Goal: Information Seeking & Learning: Learn about a topic

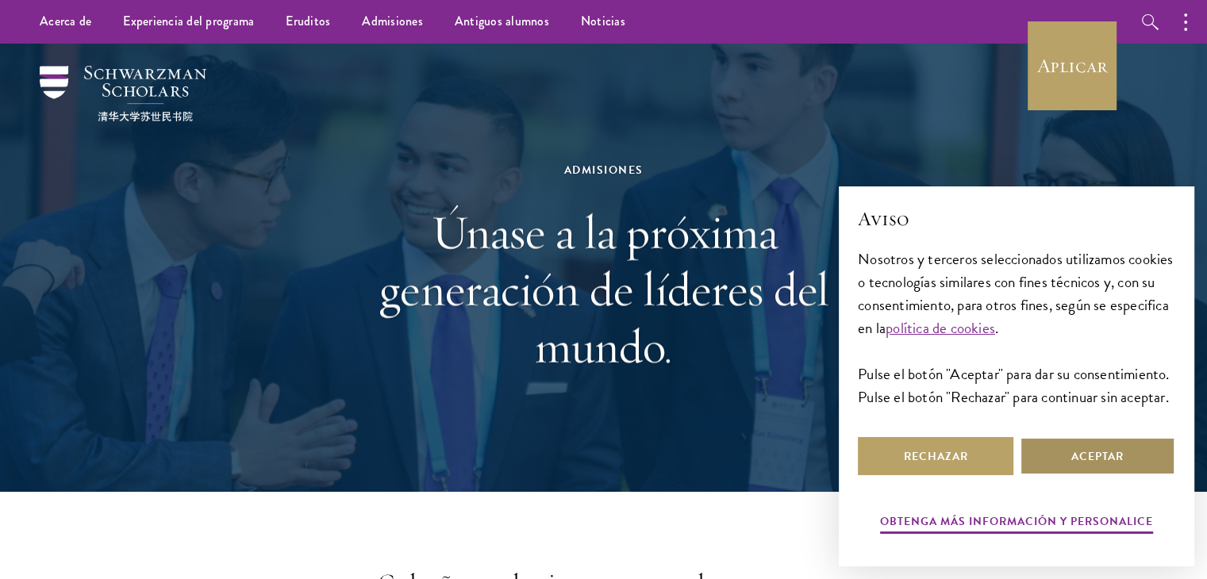
click at [1115, 447] on button "Aceptar" at bounding box center [1096, 456] width 155 height 38
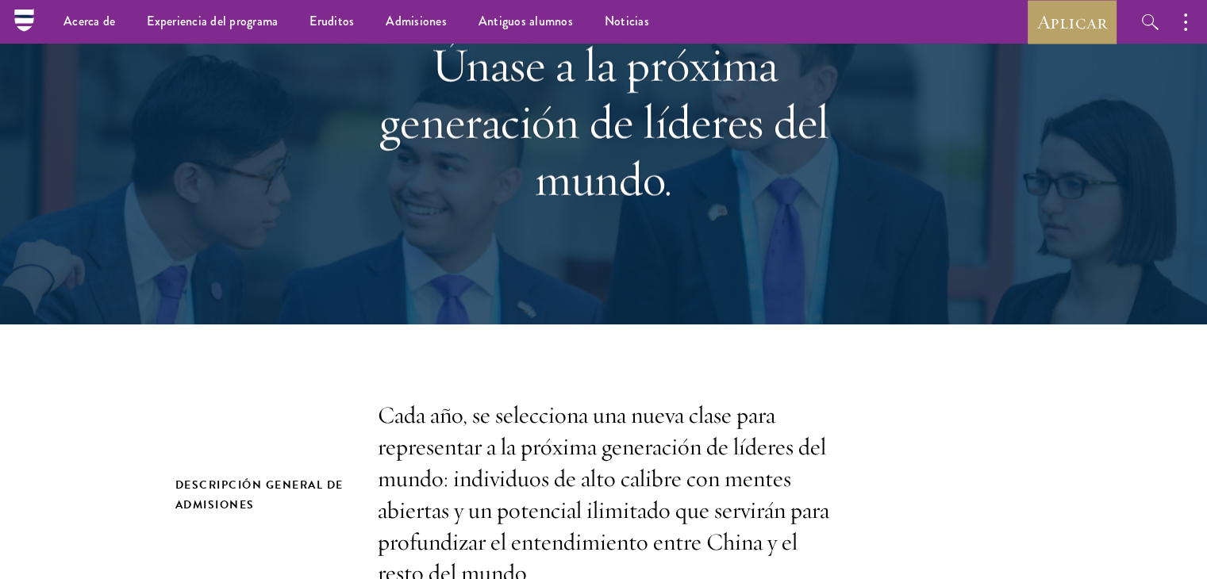
scroll to position [63, 0]
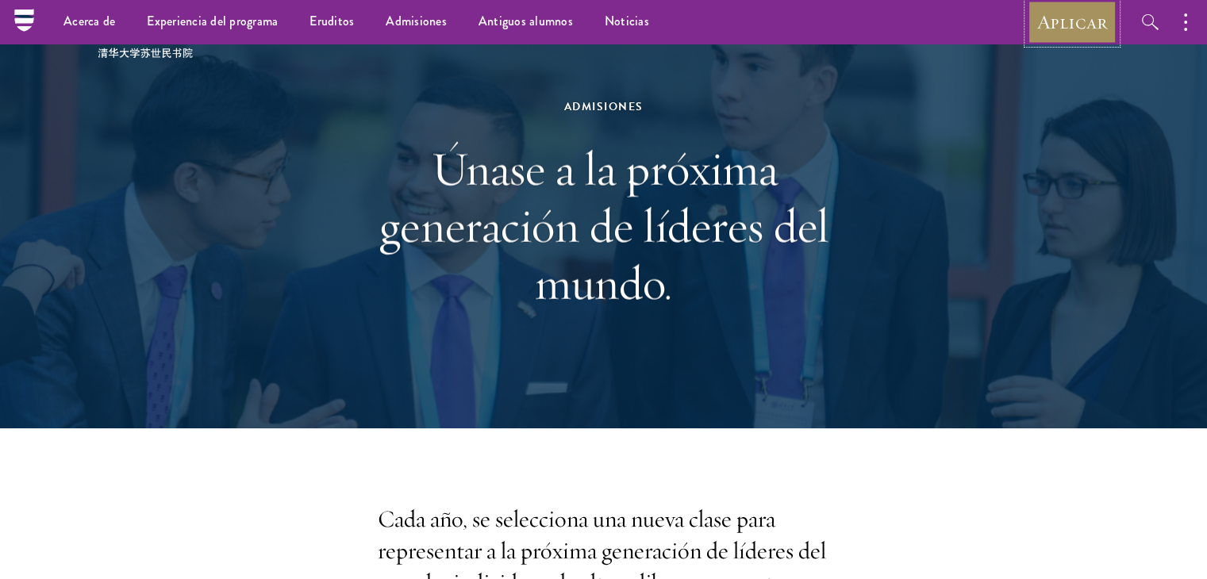
click at [1088, 27] on font "Aplicar" at bounding box center [1072, 22] width 70 height 25
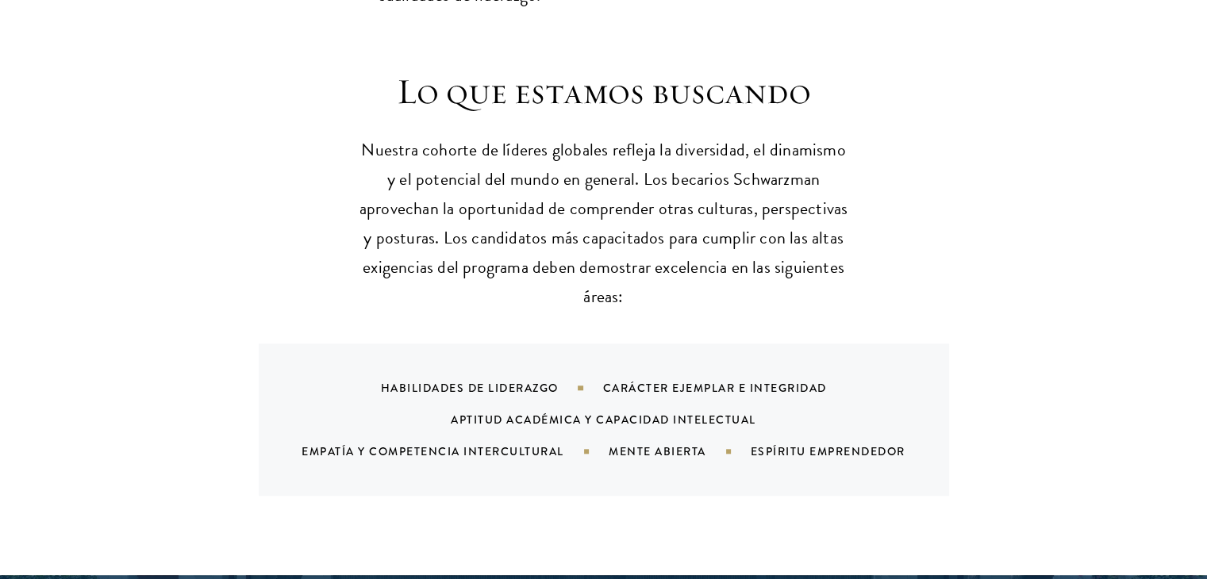
scroll to position [1555, 0]
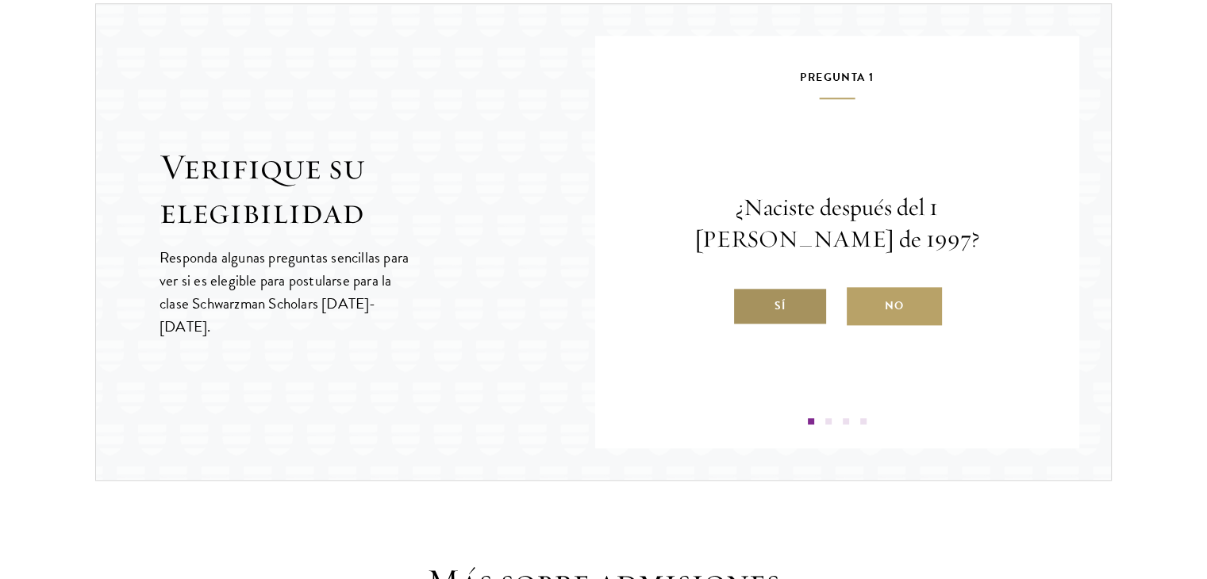
click at [791, 287] on label "Sí" at bounding box center [779, 306] width 95 height 38
click at [747, 289] on input "Sí" at bounding box center [739, 296] width 14 height 14
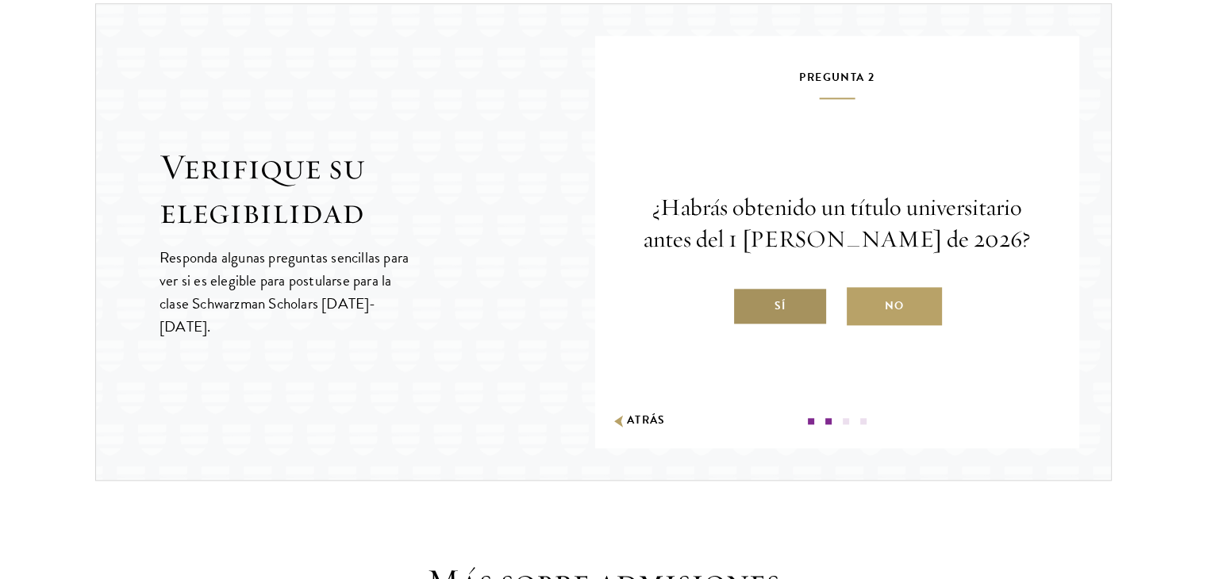
click at [789, 296] on label "Sí" at bounding box center [779, 306] width 95 height 38
click at [747, 296] on input "Sí" at bounding box center [739, 296] width 14 height 14
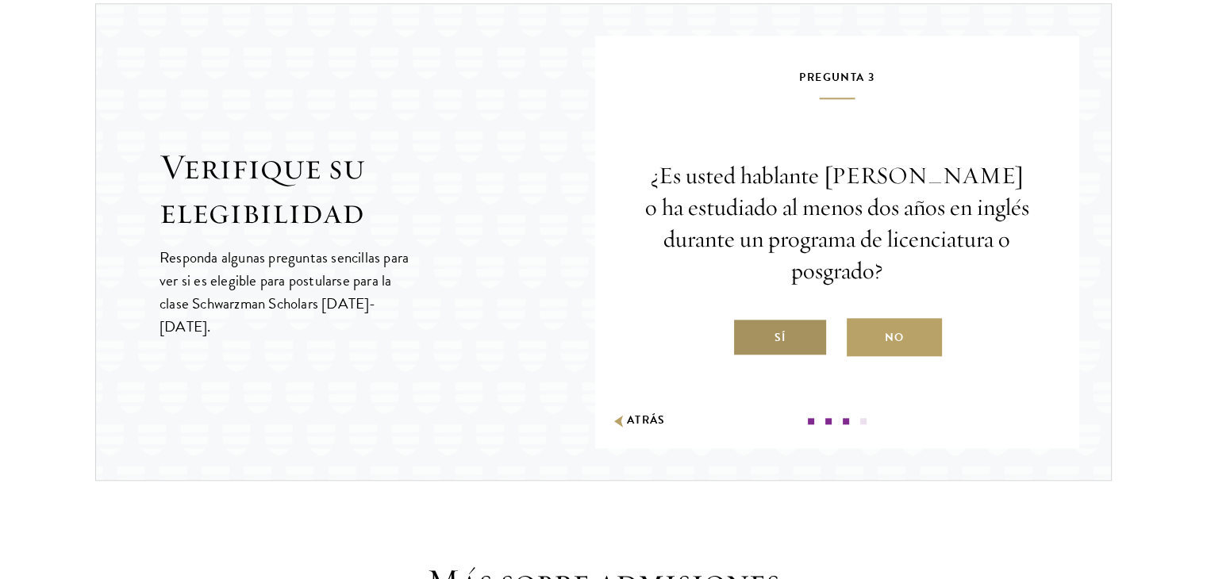
click at [778, 329] on font "Sí" at bounding box center [779, 337] width 11 height 17
click at [747, 325] on input "Sí" at bounding box center [739, 328] width 14 height 14
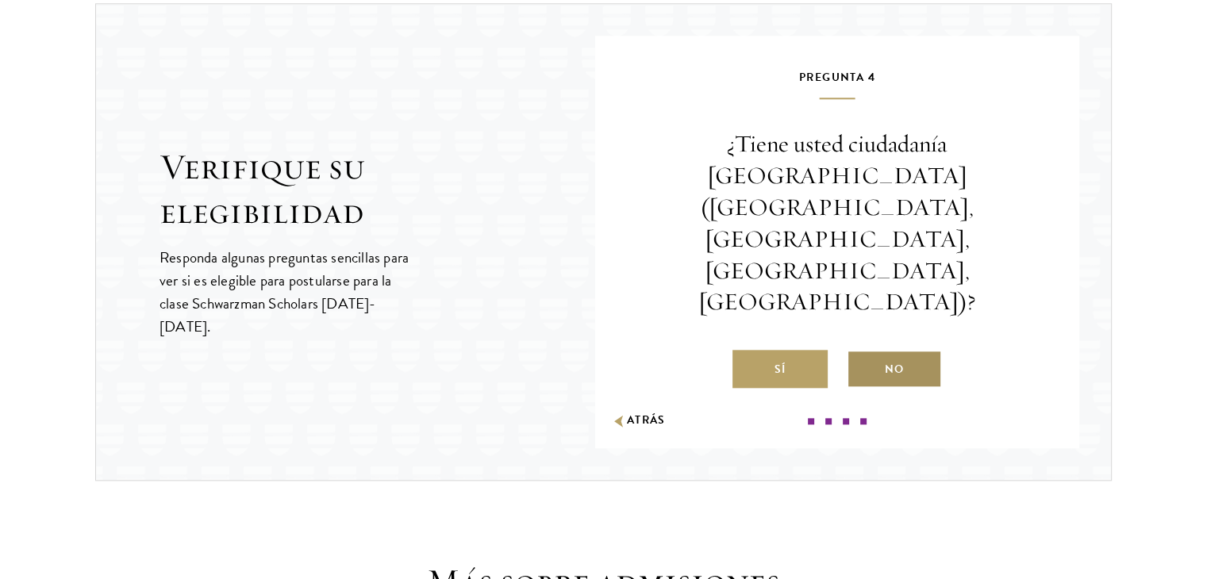
click at [901, 359] on font "No" at bounding box center [894, 369] width 19 height 20
click at [861, 352] on input "No" at bounding box center [854, 359] width 14 height 14
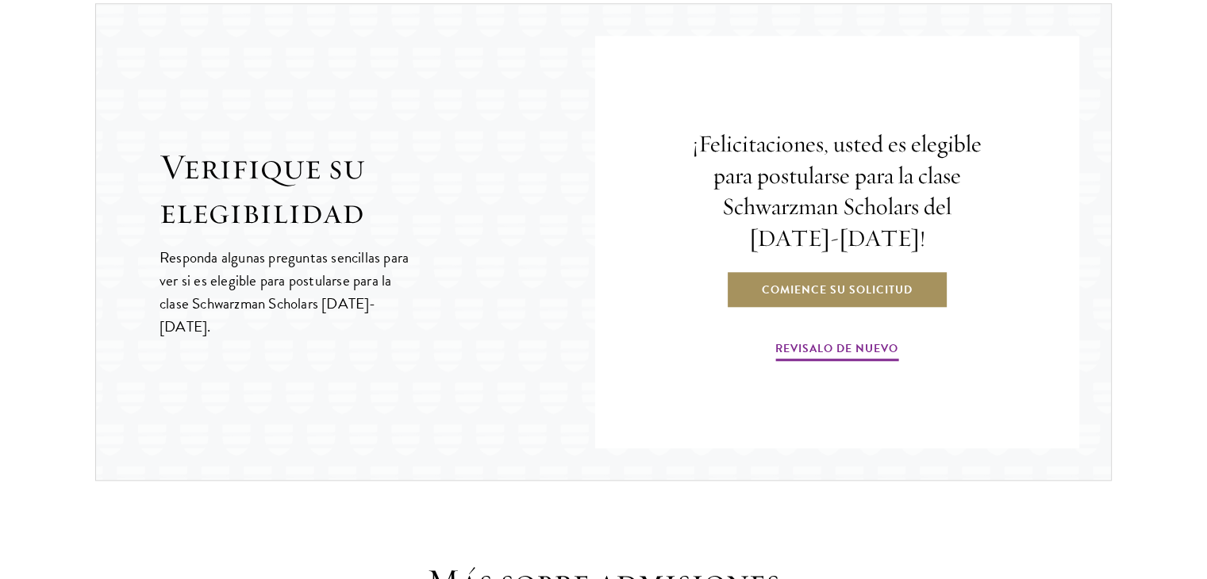
click at [882, 282] on font "Comience su solicitud" at bounding box center [837, 290] width 151 height 17
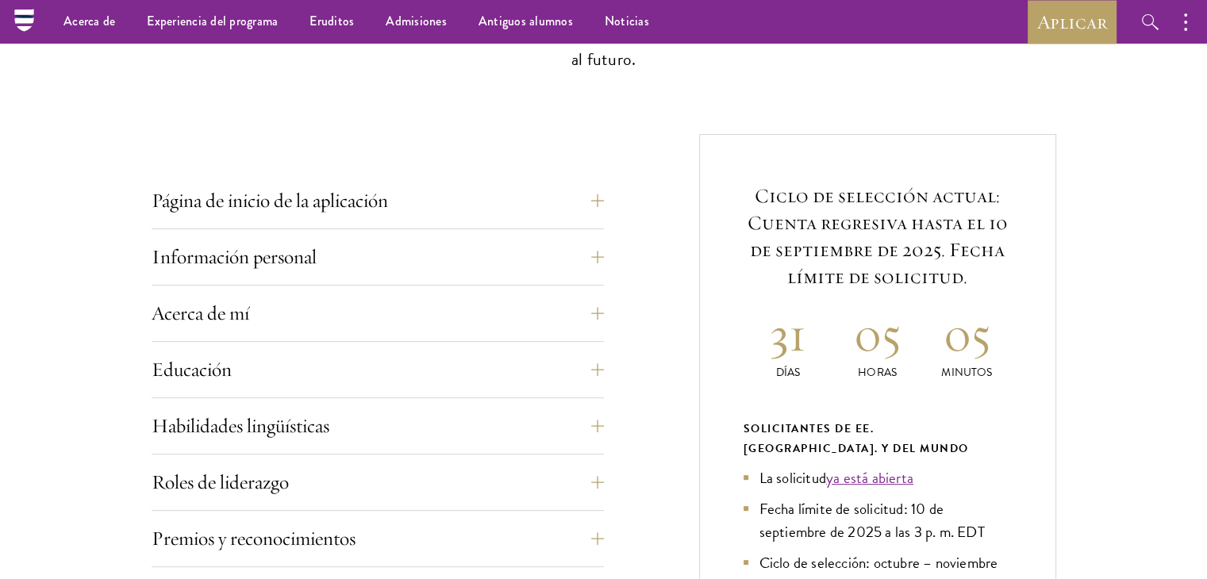
scroll to position [476, 0]
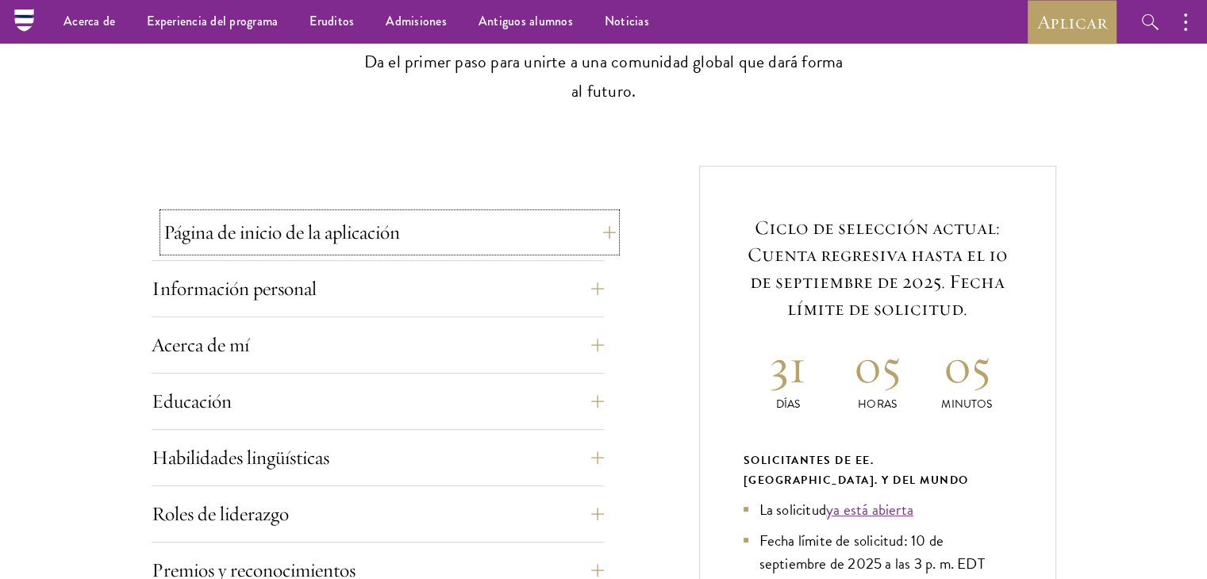
click at [531, 229] on button "Página de inicio de la aplicación" at bounding box center [389, 232] width 452 height 38
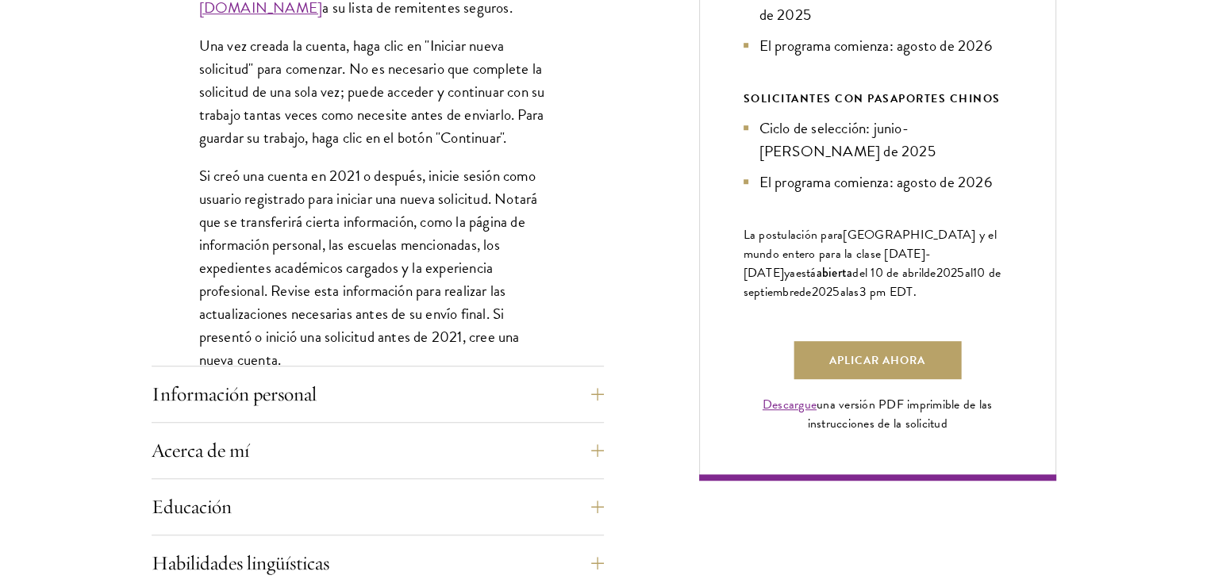
scroll to position [1111, 0]
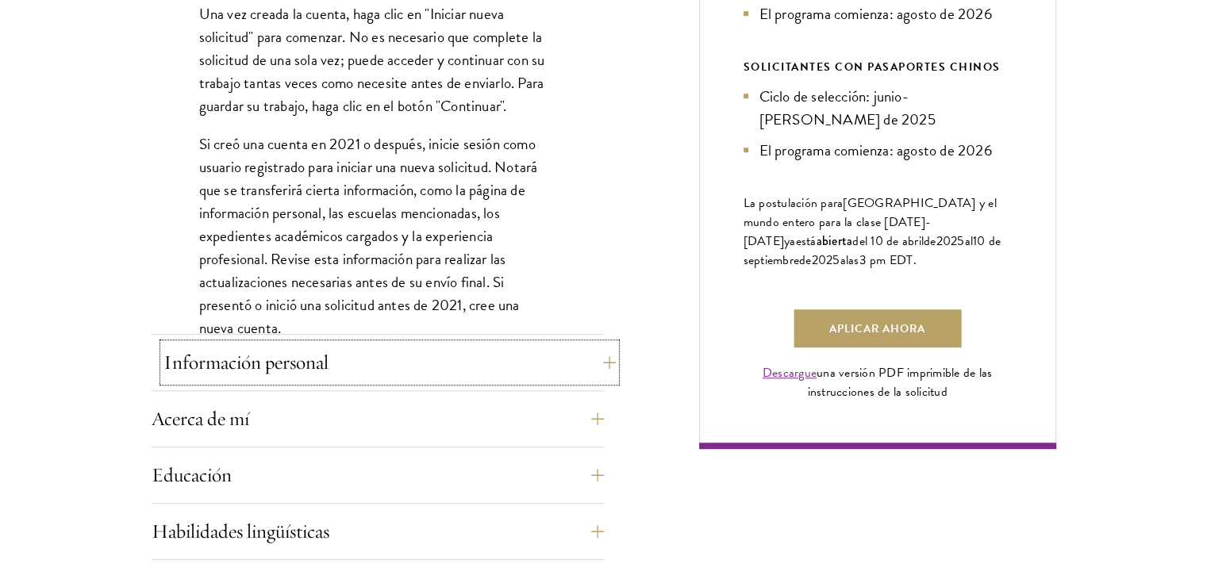
click at [301, 359] on font "Información personal" at bounding box center [245, 362] width 165 height 25
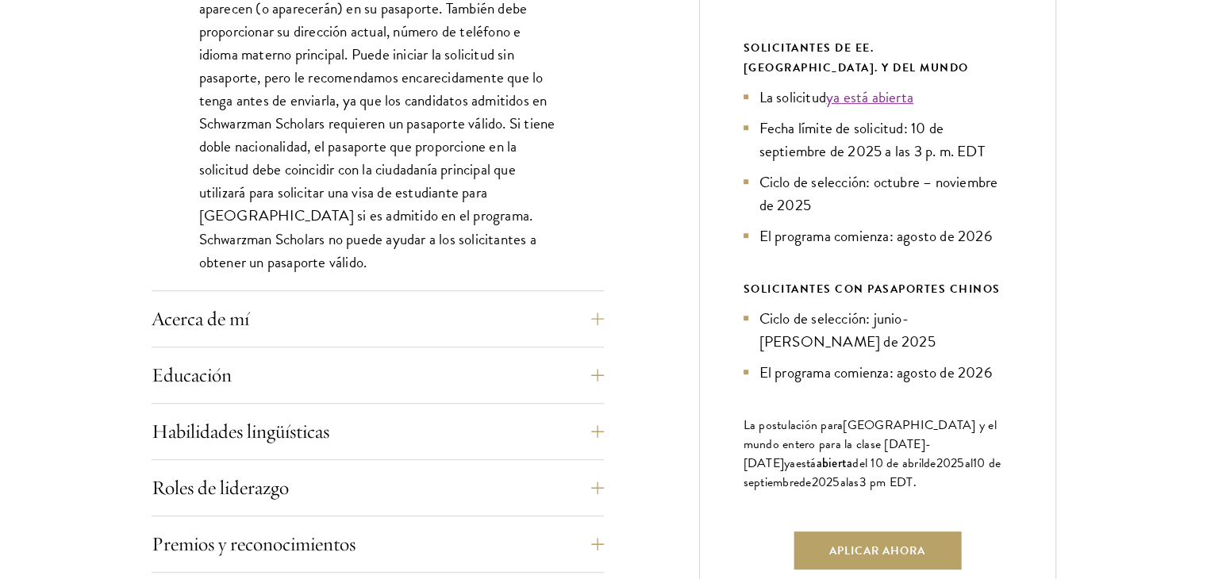
scroll to position [920, 0]
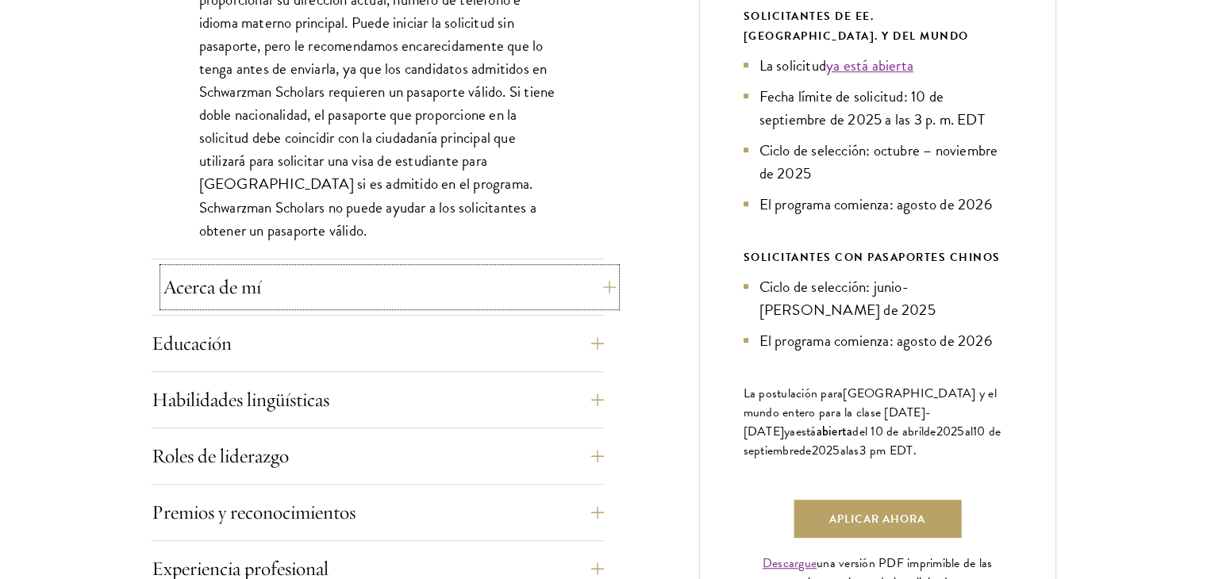
click at [298, 292] on button "Acerca de mí" at bounding box center [389, 287] width 452 height 38
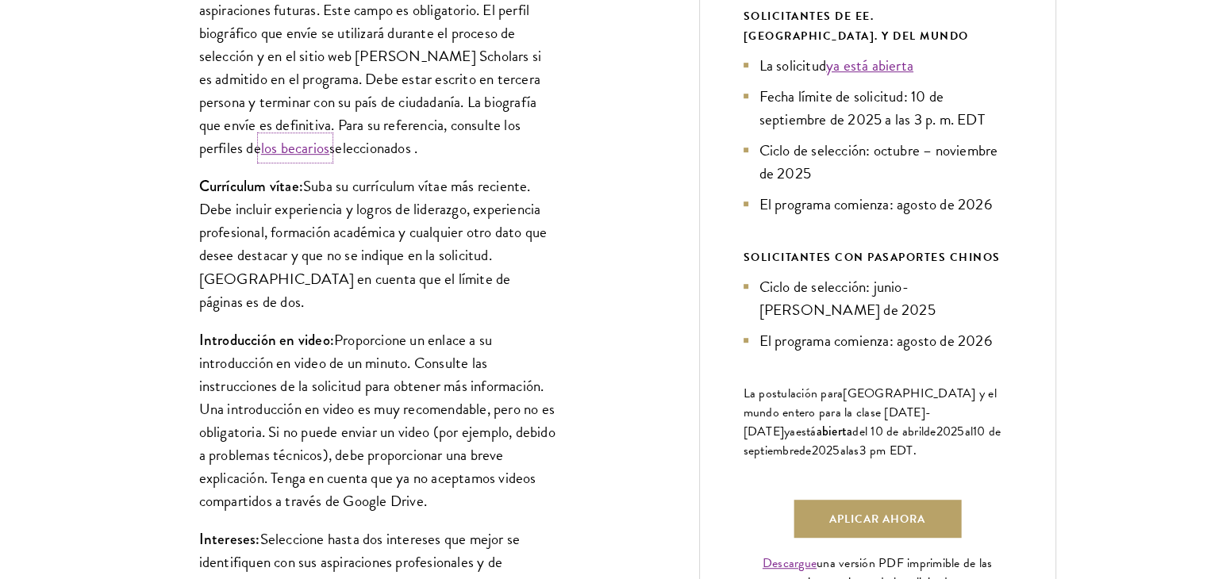
drag, startPoint x: 311, startPoint y: 147, endPoint x: 582, endPoint y: 152, distance: 271.4
drag, startPoint x: 582, startPoint y: 152, endPoint x: 470, endPoint y: 136, distance: 113.7
click at [470, 136] on p "Perfil biográfico: Proporcione un perfil biográfico de hasta 100 palabras que r…" at bounding box center [377, 56] width 357 height 208
click at [451, 167] on div "Perfil biográfico: Proporcione un perfil biográfico de hasta 100 palabras que r…" at bounding box center [378, 348] width 452 height 839
click at [634, 336] on div "Página de inicio de la aplicación El formulario de solicitud en línea debe comp…" at bounding box center [604, 577] width 904 height 1710
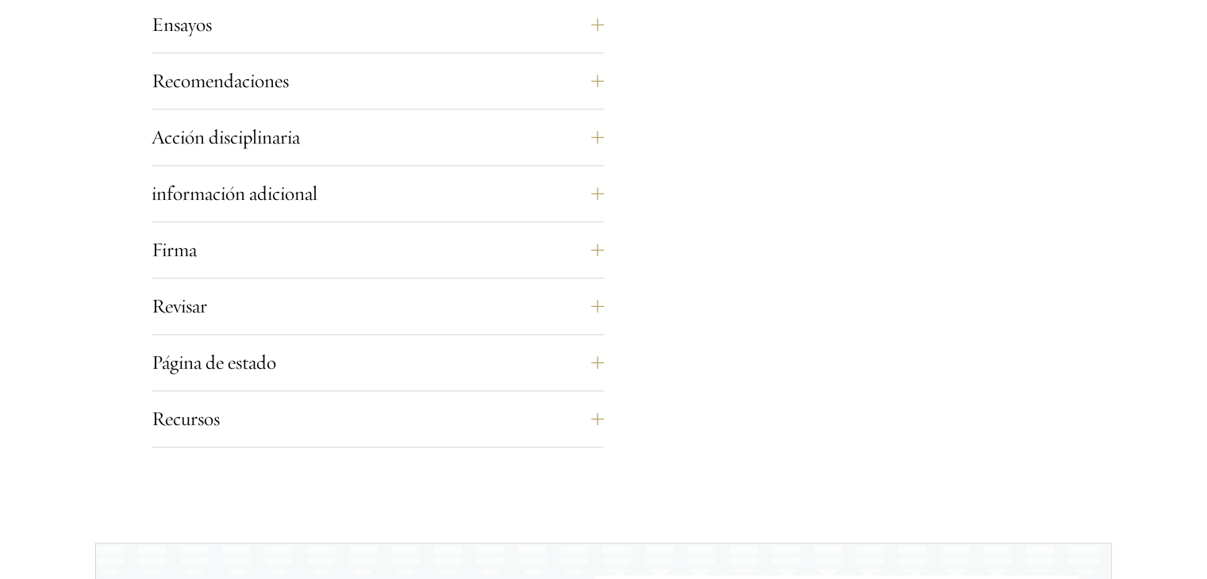
scroll to position [1936, 0]
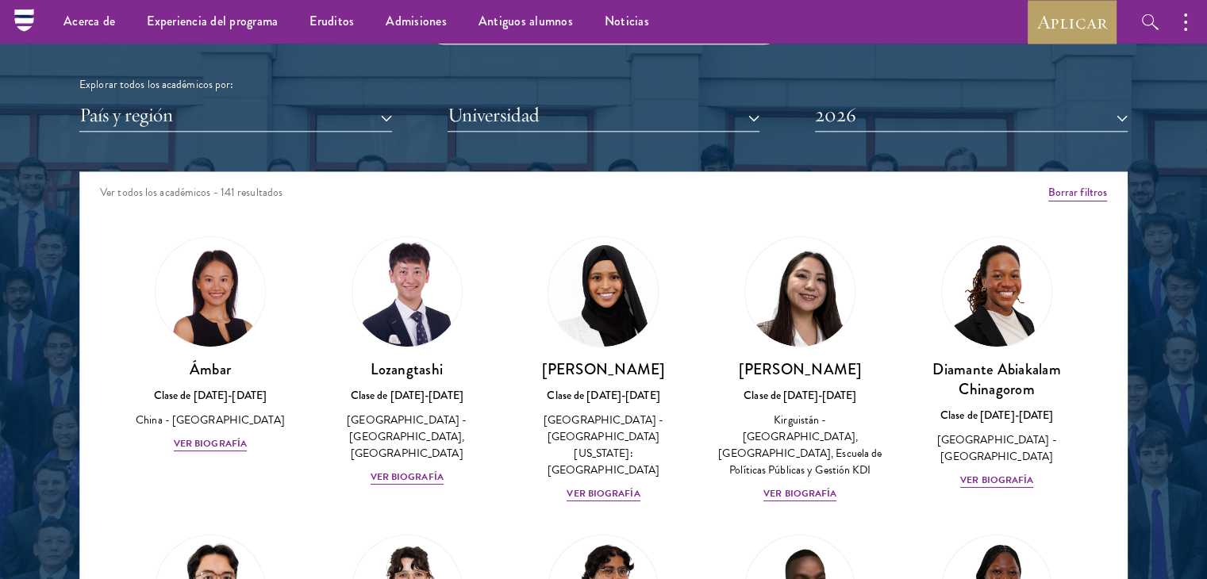
scroll to position [1872, 0]
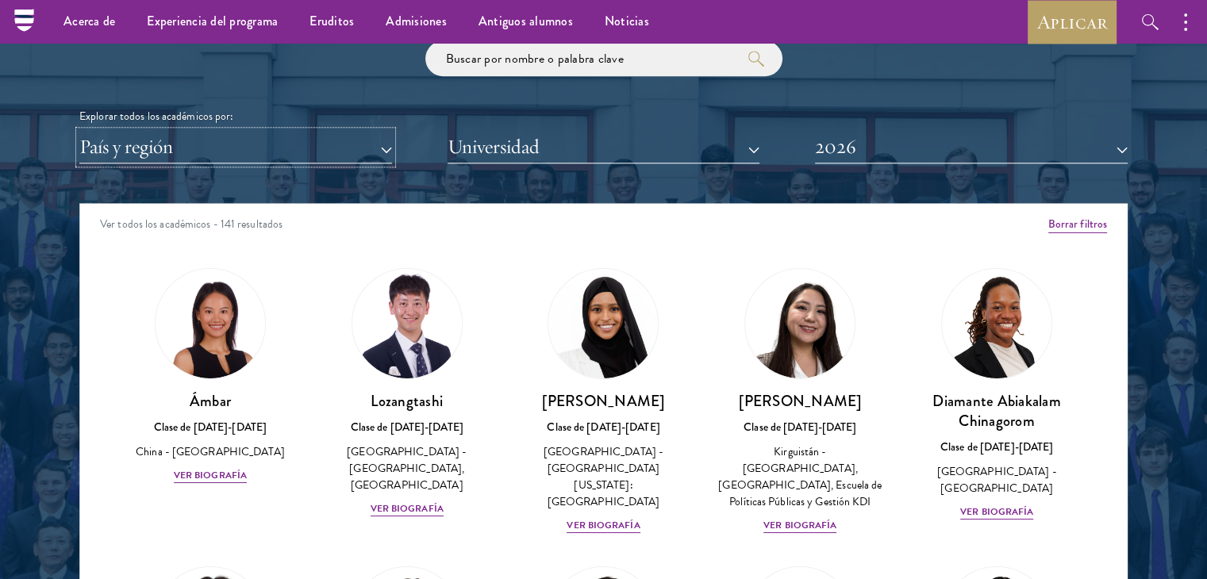
click at [278, 144] on button "País y región" at bounding box center [235, 147] width 313 height 33
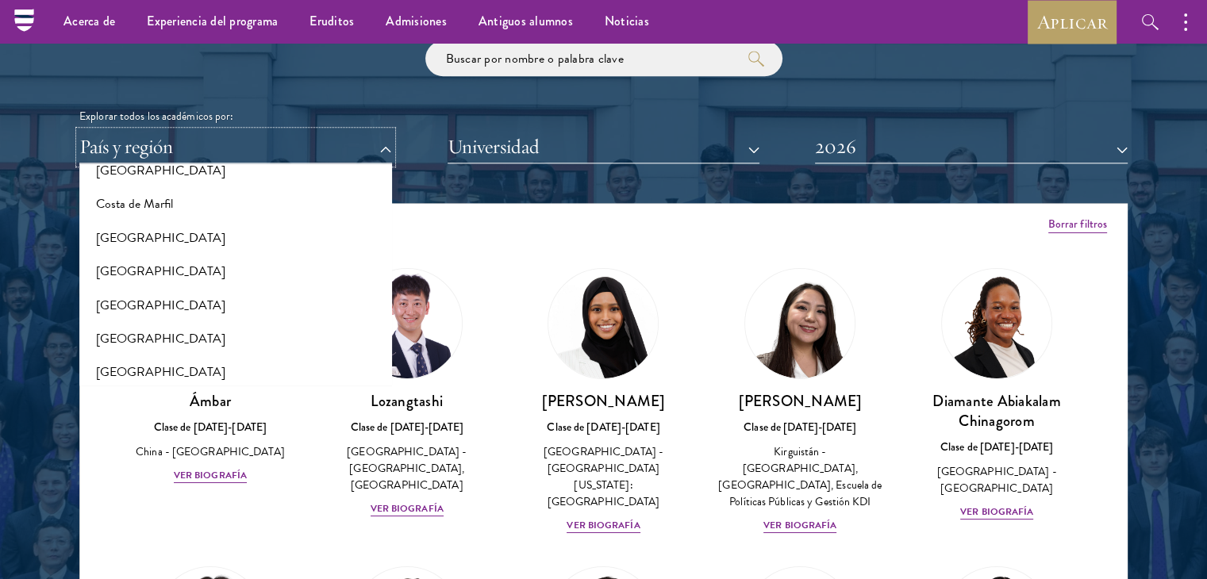
scroll to position [530, 0]
click at [136, 340] on font "[GEOGRAPHIC_DATA]" at bounding box center [160, 335] width 129 height 19
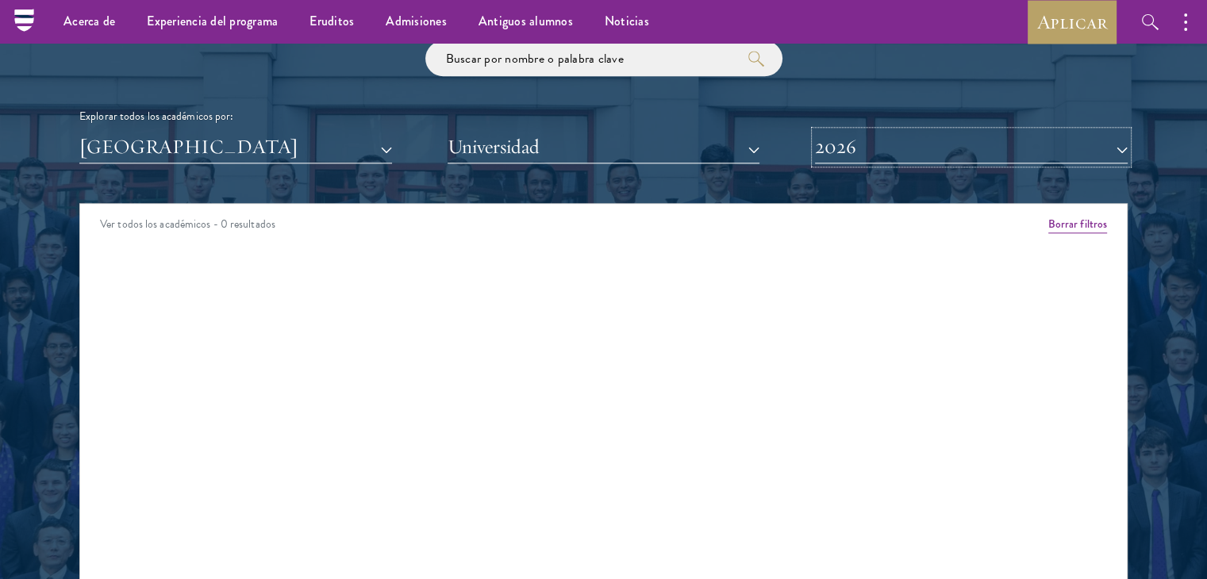
click at [843, 155] on font "2026" at bounding box center [835, 146] width 41 height 25
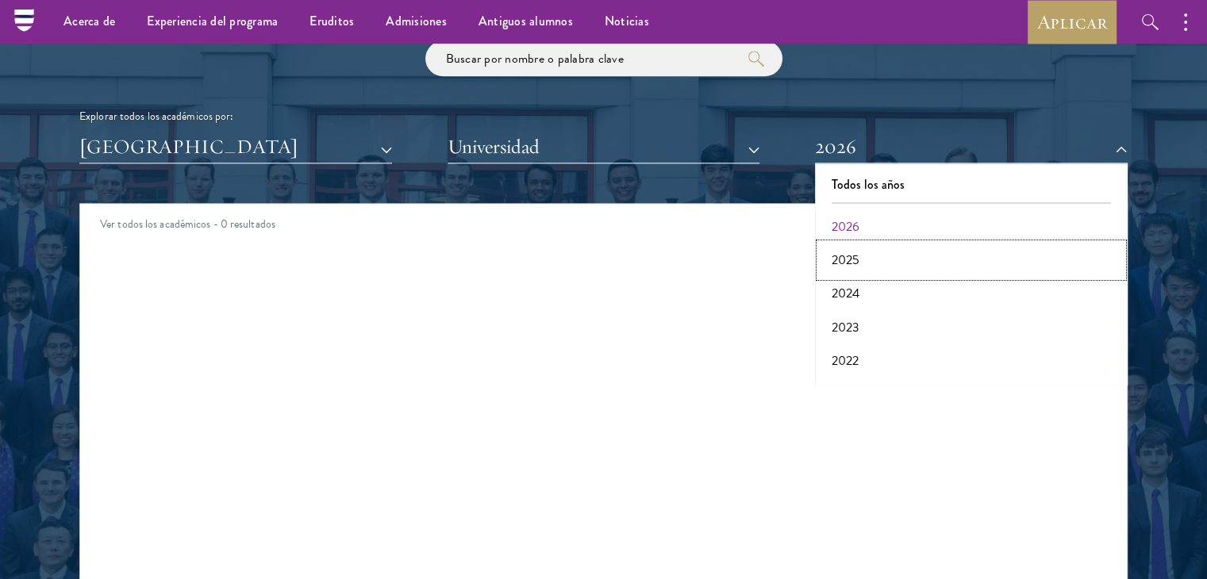
click at [853, 259] on font "2025" at bounding box center [845, 260] width 28 height 19
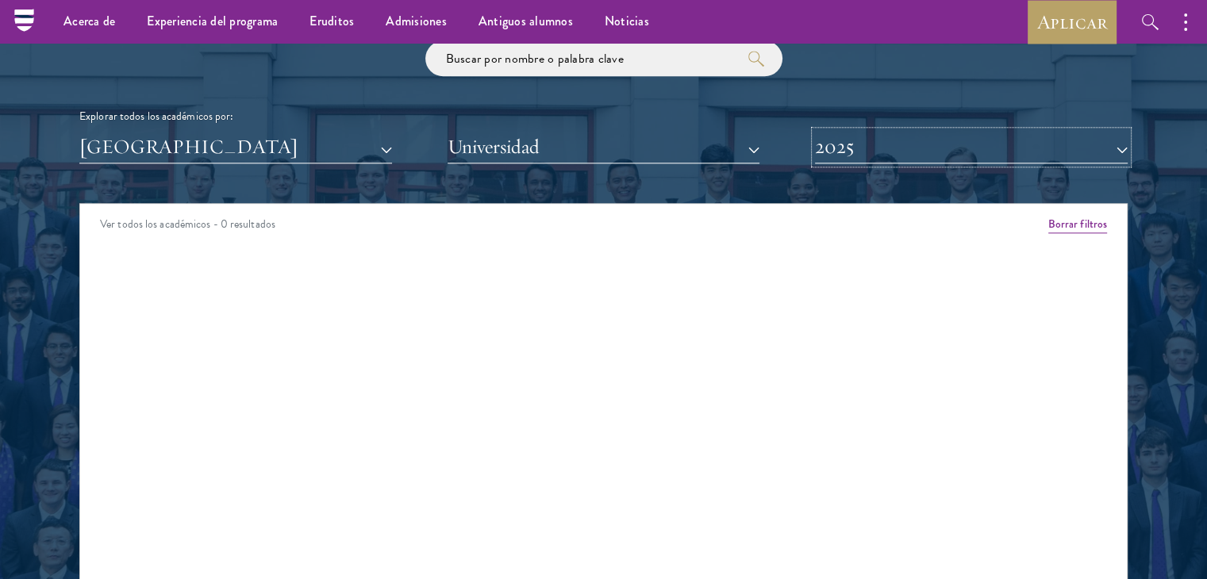
click at [923, 150] on button "2025" at bounding box center [971, 147] width 313 height 33
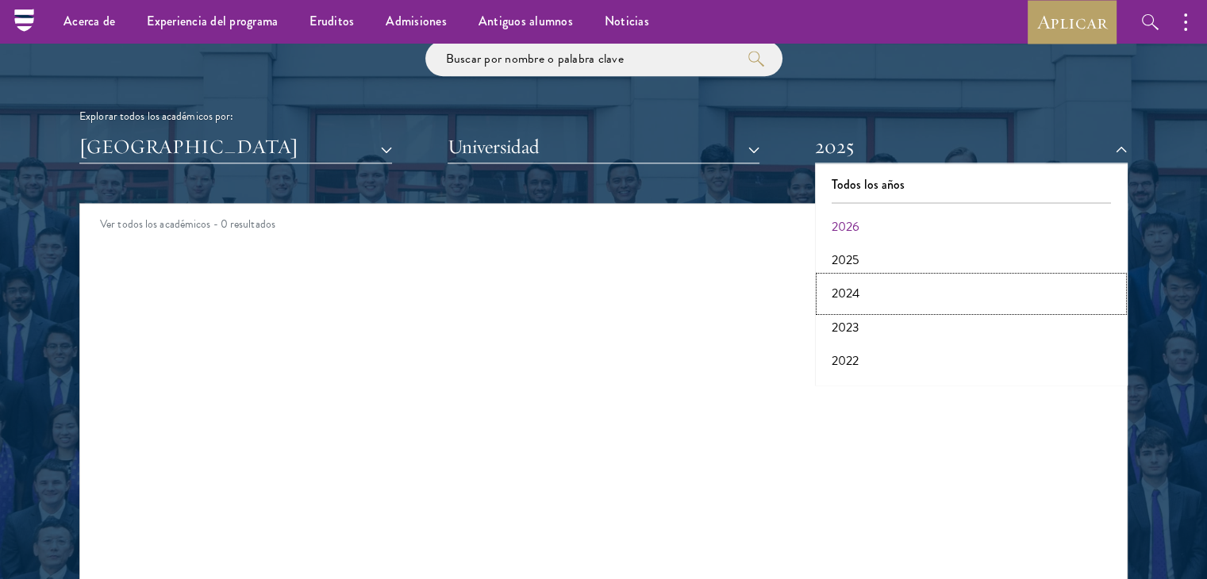
click at [867, 301] on button "2024" at bounding box center [971, 293] width 303 height 33
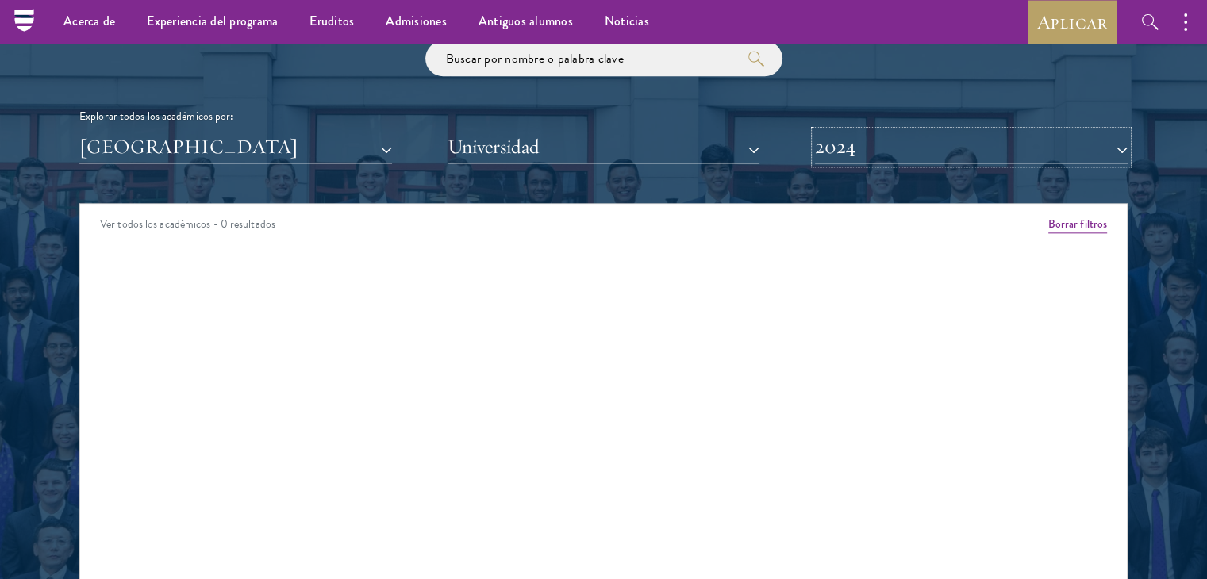
click at [884, 148] on button "2024" at bounding box center [971, 147] width 313 height 33
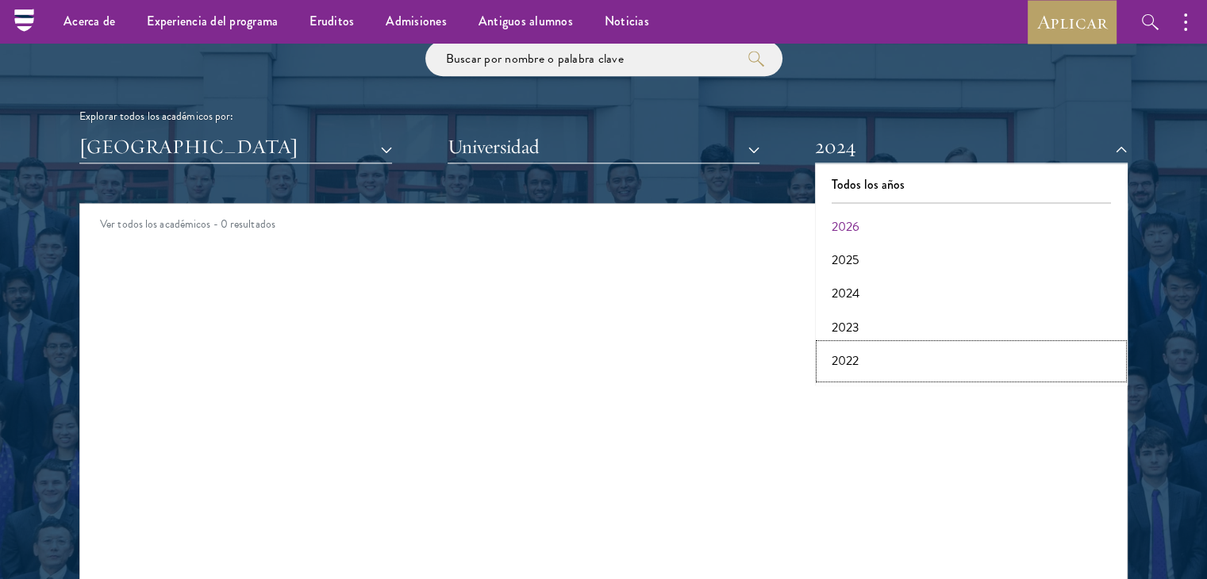
click at [847, 355] on font "2022" at bounding box center [844, 360] width 27 height 19
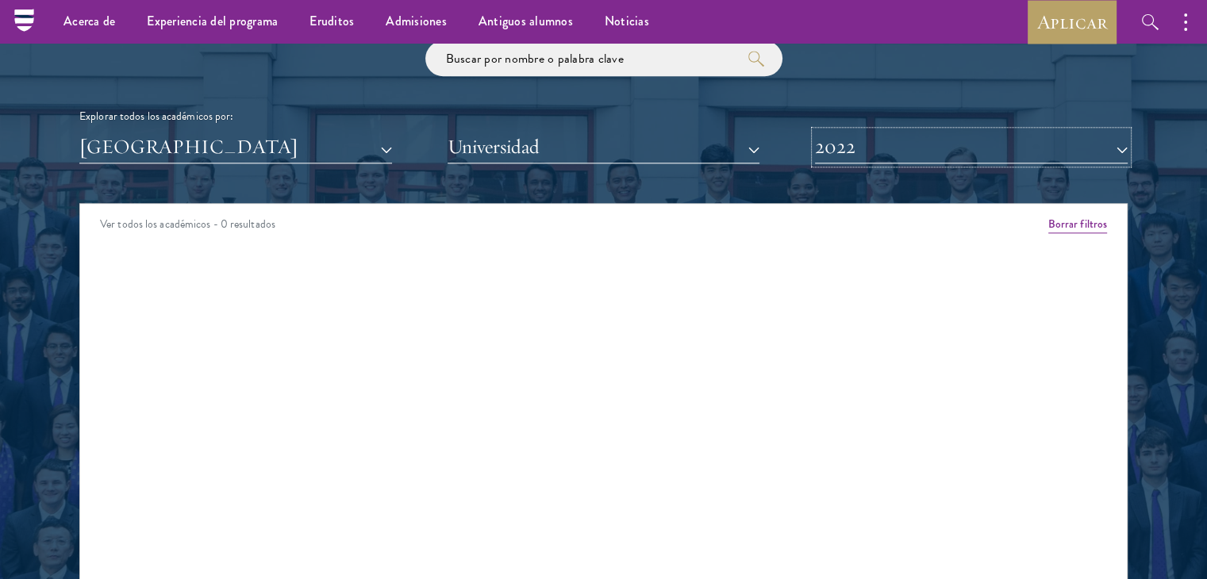
click at [904, 148] on button "2022" at bounding box center [971, 147] width 313 height 33
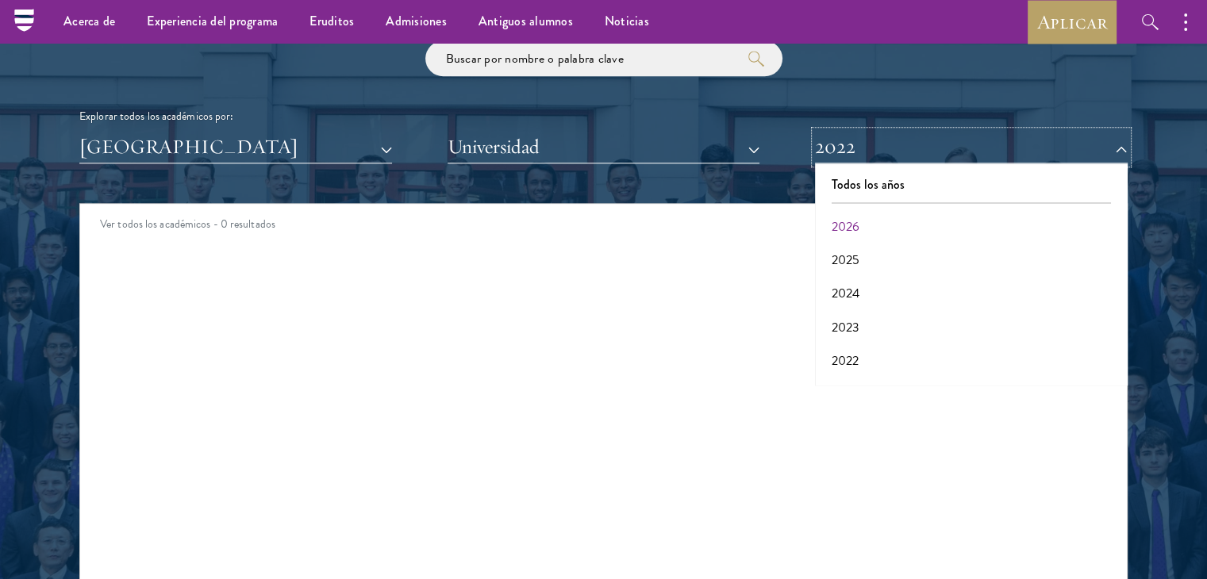
scroll to position [164, 0]
click at [916, 366] on button "2017" at bounding box center [971, 364] width 303 height 33
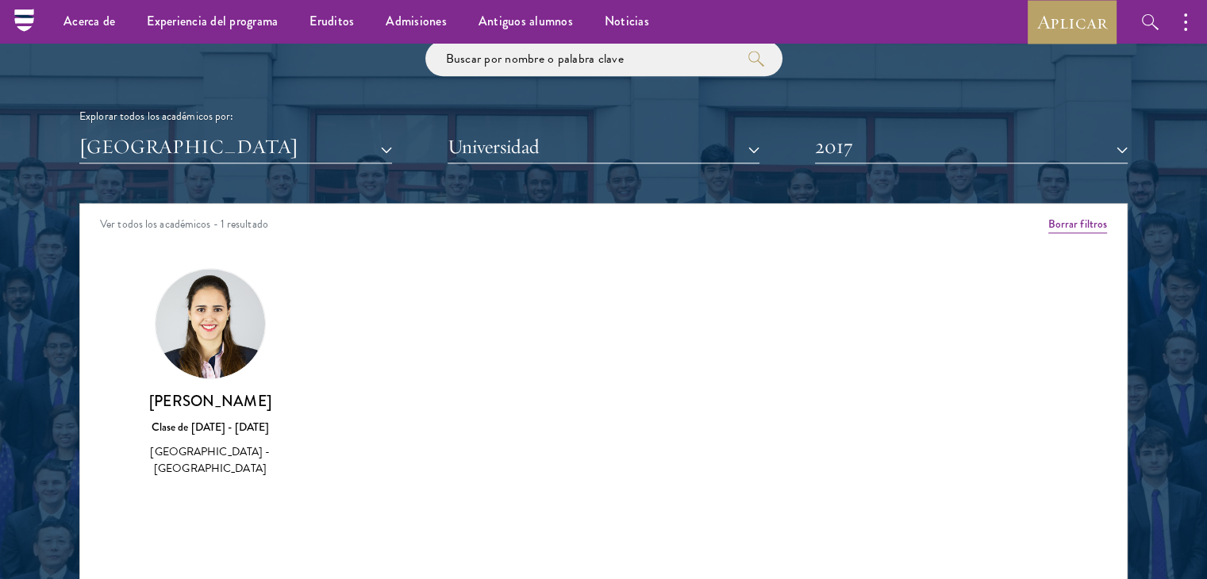
click at [215, 348] on img at bounding box center [209, 323] width 109 height 109
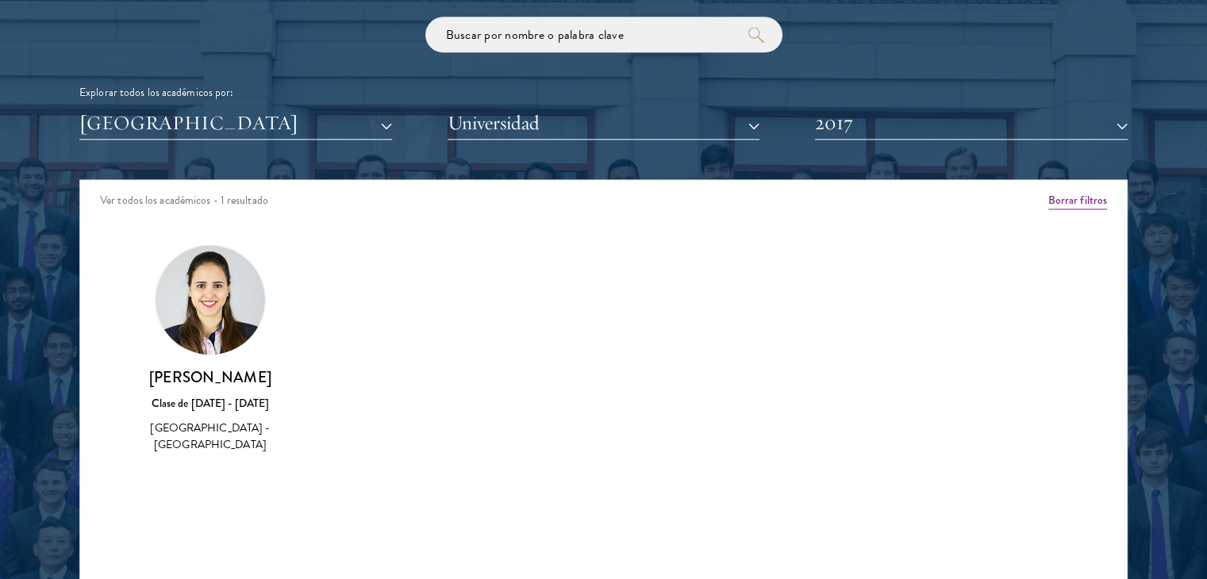
scroll to position [1967, 0]
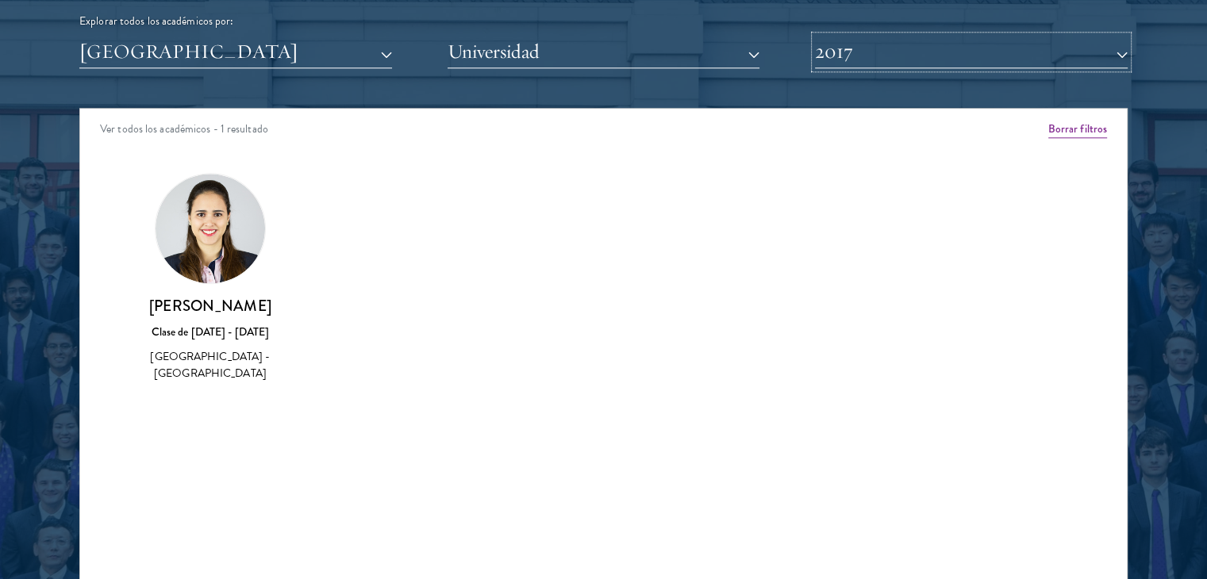
click at [989, 44] on button "2017" at bounding box center [971, 52] width 313 height 33
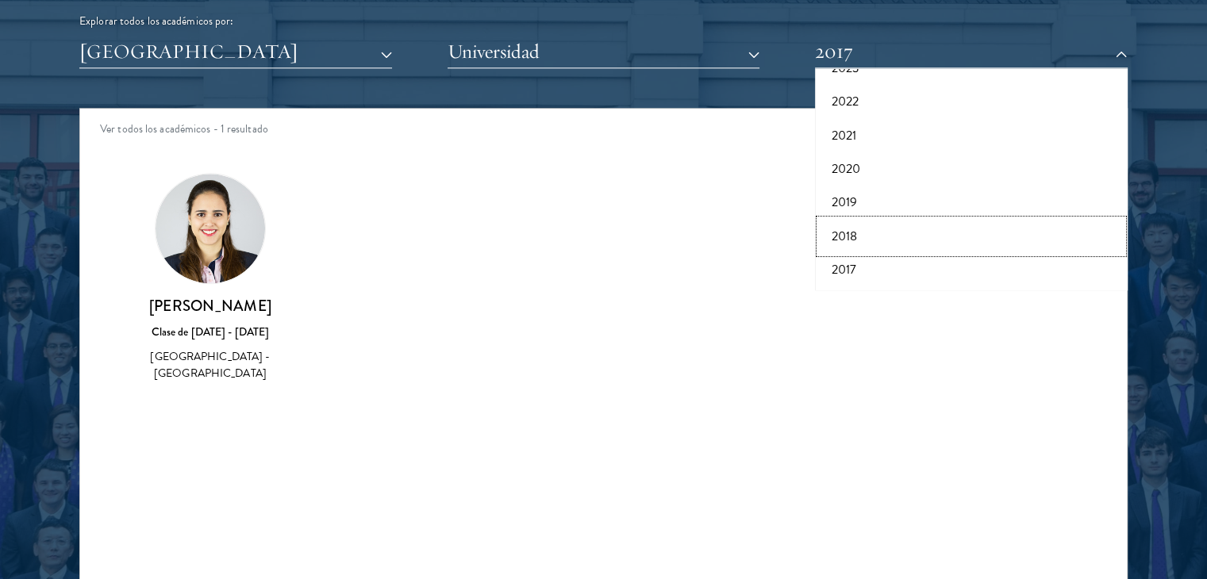
click at [888, 237] on button "2018" at bounding box center [971, 236] width 303 height 33
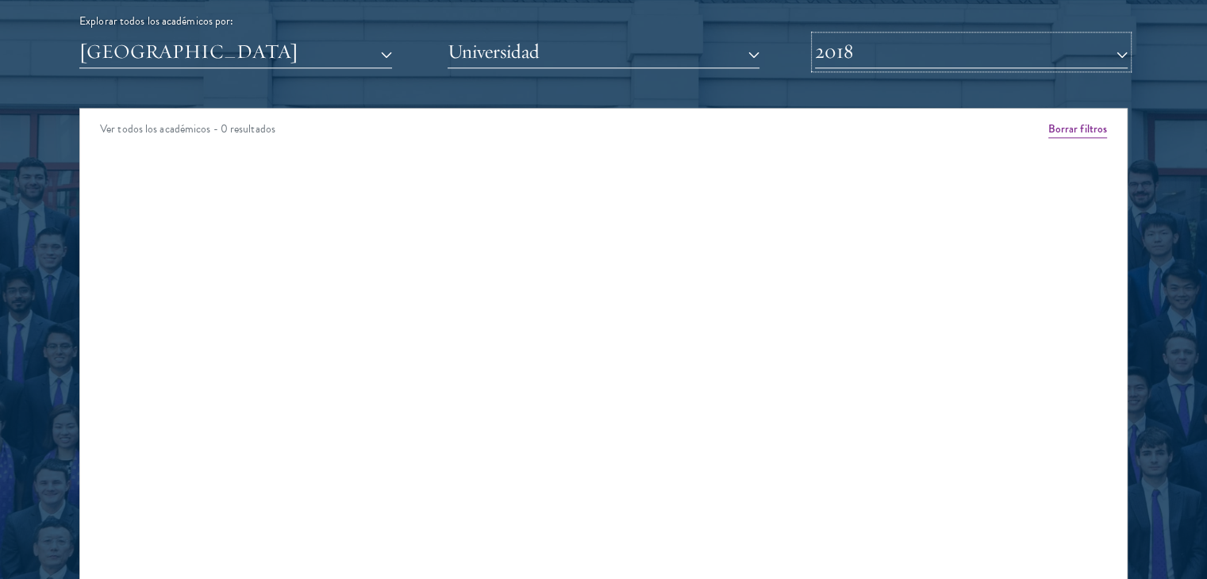
click at [893, 50] on button "2018" at bounding box center [971, 52] width 313 height 33
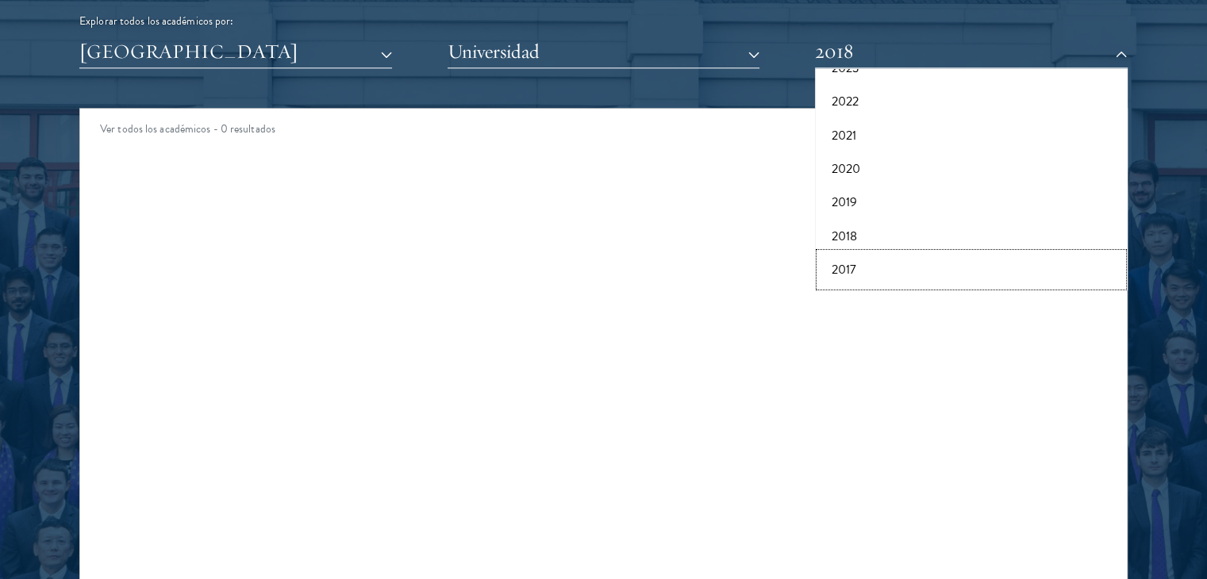
click at [854, 271] on font "2017" at bounding box center [843, 269] width 25 height 19
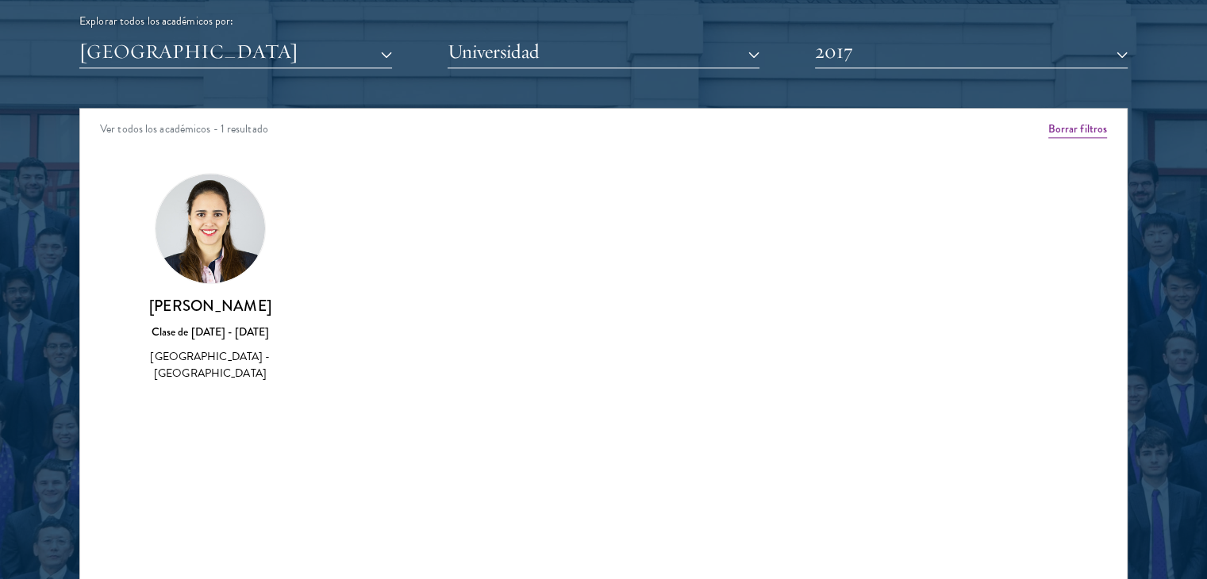
click at [155, 306] on font "[PERSON_NAME]" at bounding box center [210, 305] width 122 height 21
click at [189, 227] on img at bounding box center [209, 228] width 109 height 109
click at [1101, 123] on font "Borrar filtros" at bounding box center [1077, 129] width 59 height 16
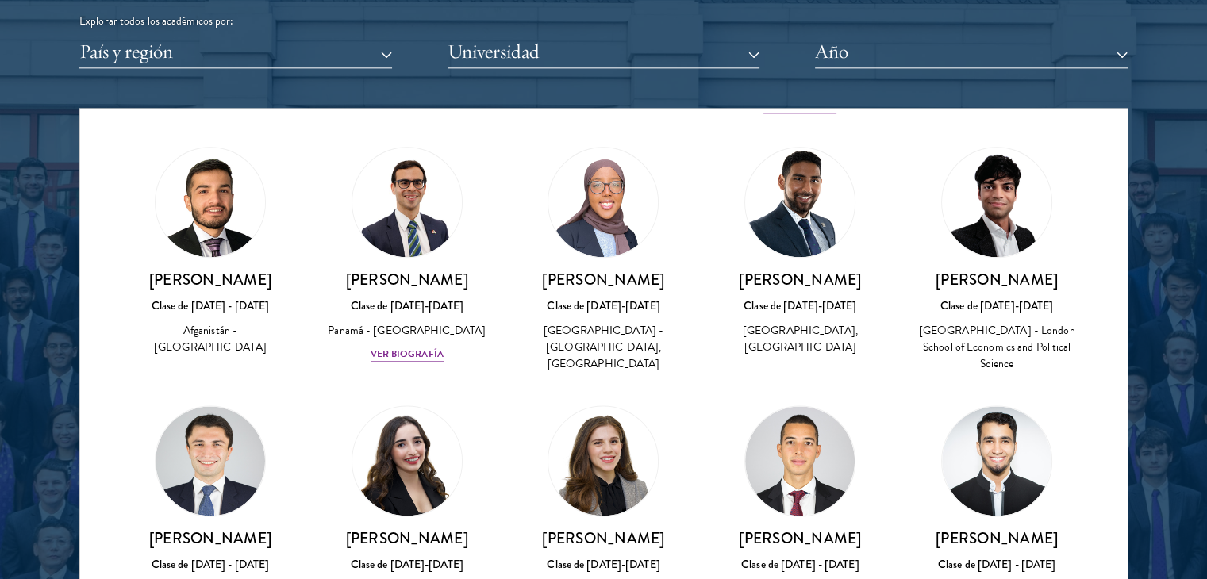
scroll to position [1936, 0]
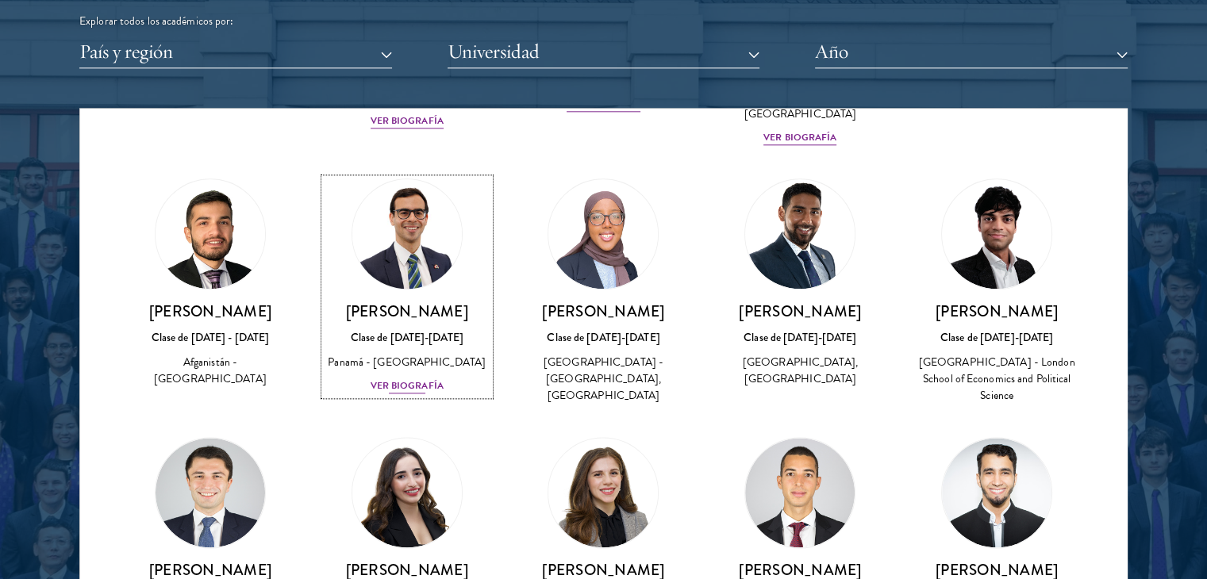
click at [421, 393] on font "Ver biografía" at bounding box center [406, 385] width 73 height 14
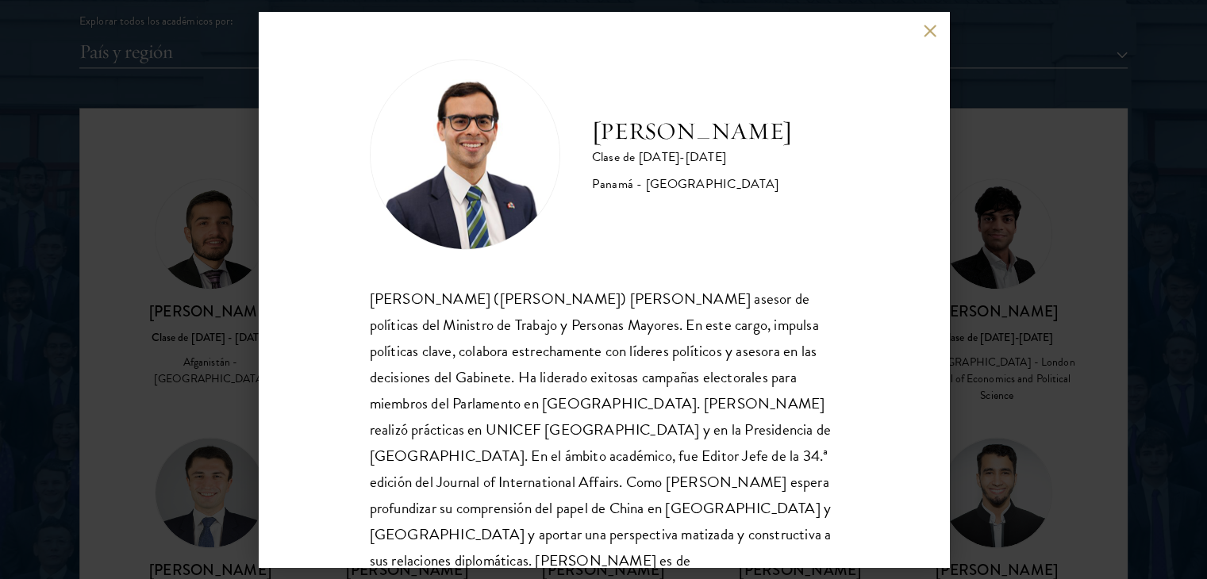
scroll to position [28, 0]
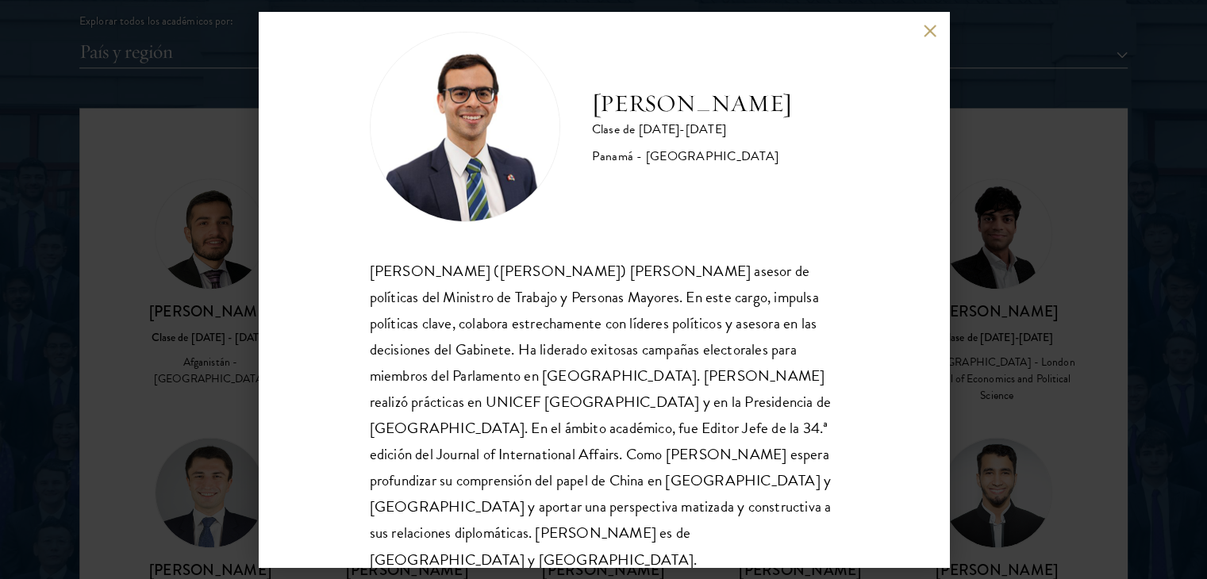
click at [930, 29] on button at bounding box center [929, 30] width 13 height 13
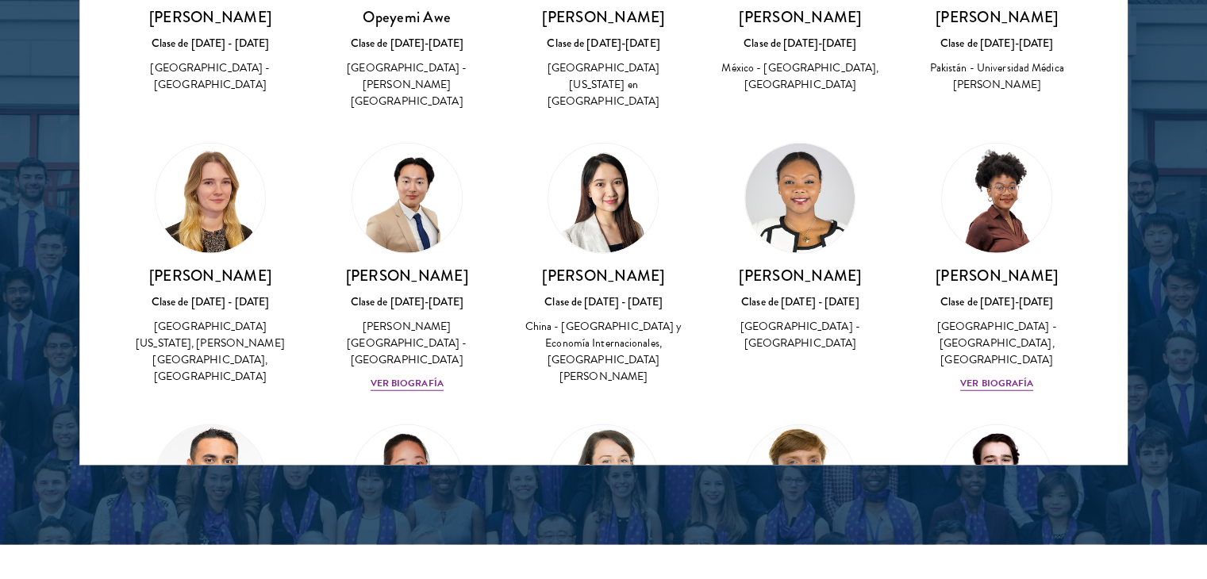
scroll to position [4083, 0]
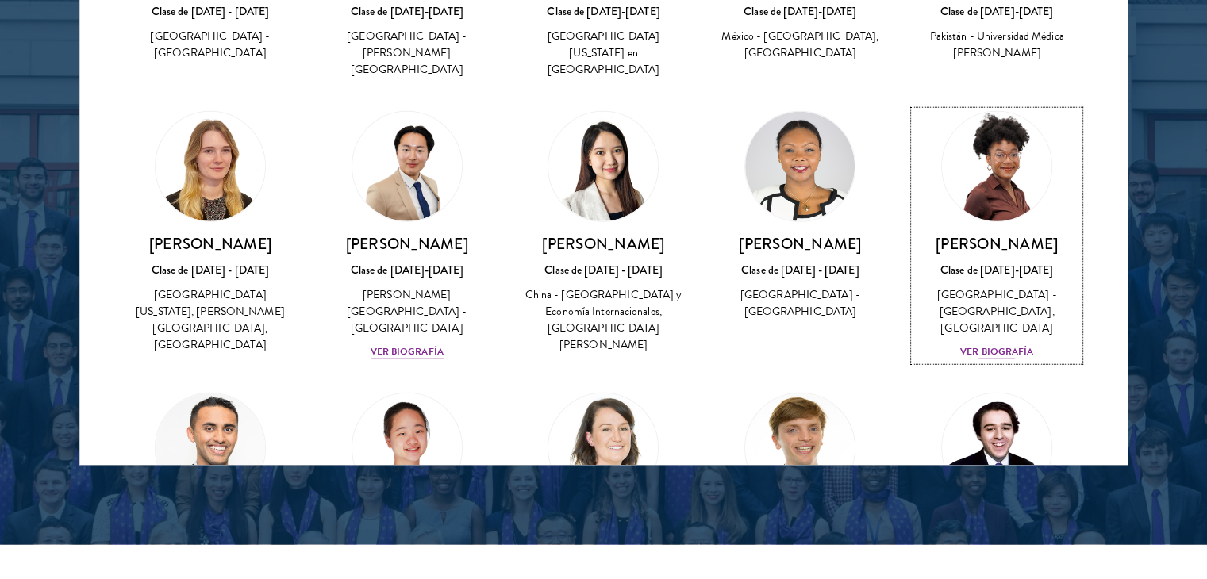
click at [987, 344] on font "Ver biografía" at bounding box center [996, 351] width 73 height 14
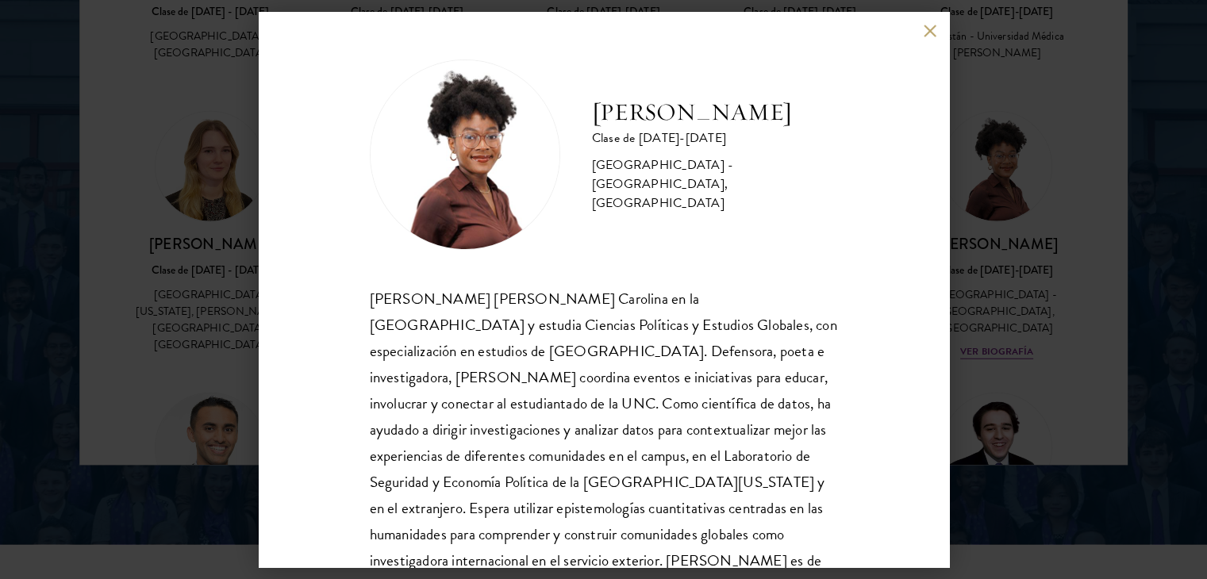
scroll to position [54, 0]
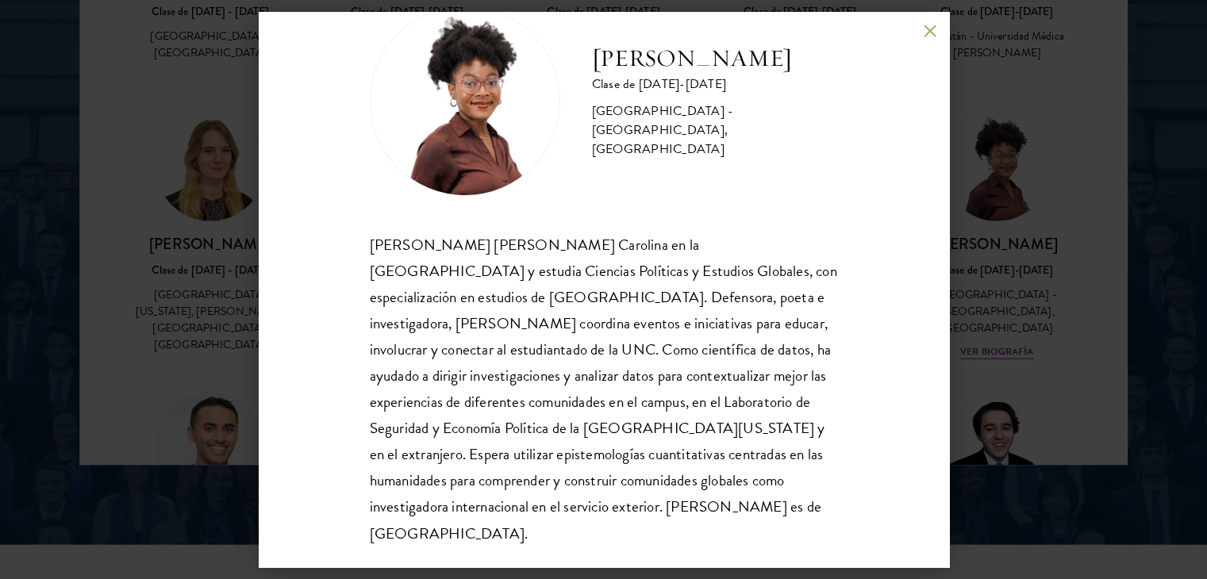
click at [922, 20] on div "[PERSON_NAME] Clase de [DATE]-[DATE] [GEOGRAPHIC_DATA] - [GEOGRAPHIC_DATA], [GE…" at bounding box center [604, 289] width 690 height 555
click at [930, 29] on button at bounding box center [929, 30] width 13 height 13
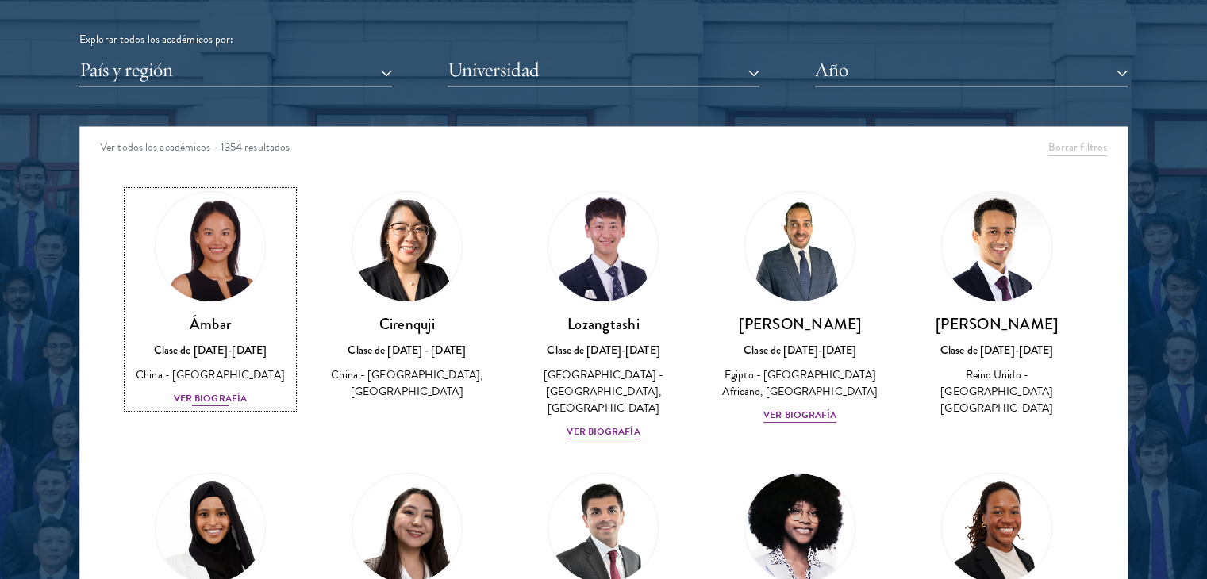
click at [199, 397] on font "Ver biografía" at bounding box center [210, 398] width 73 height 14
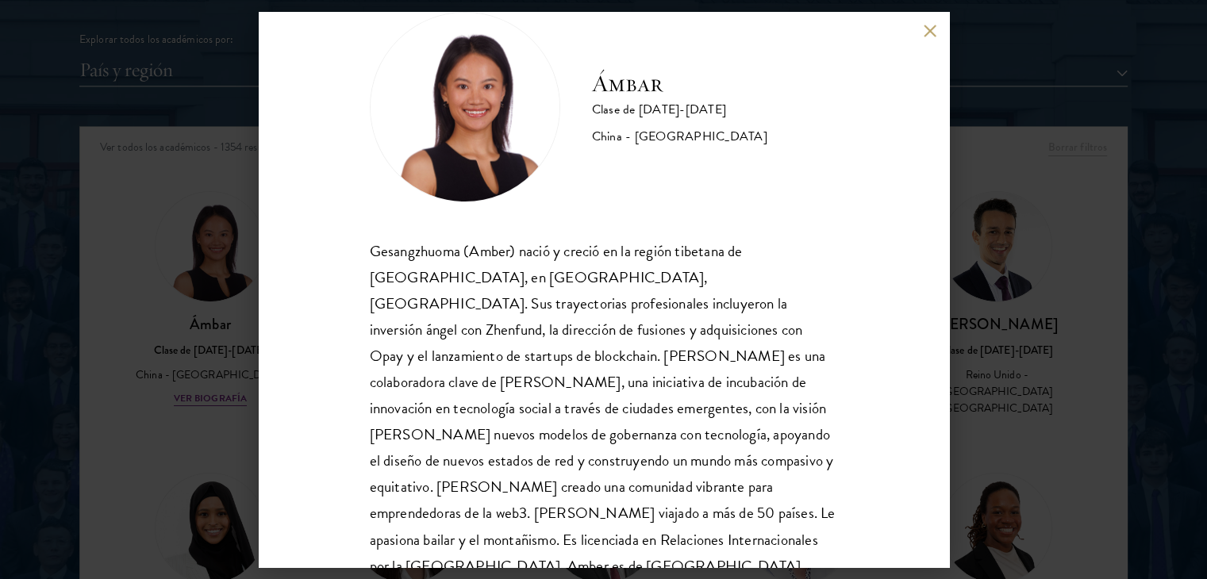
scroll to position [54, 0]
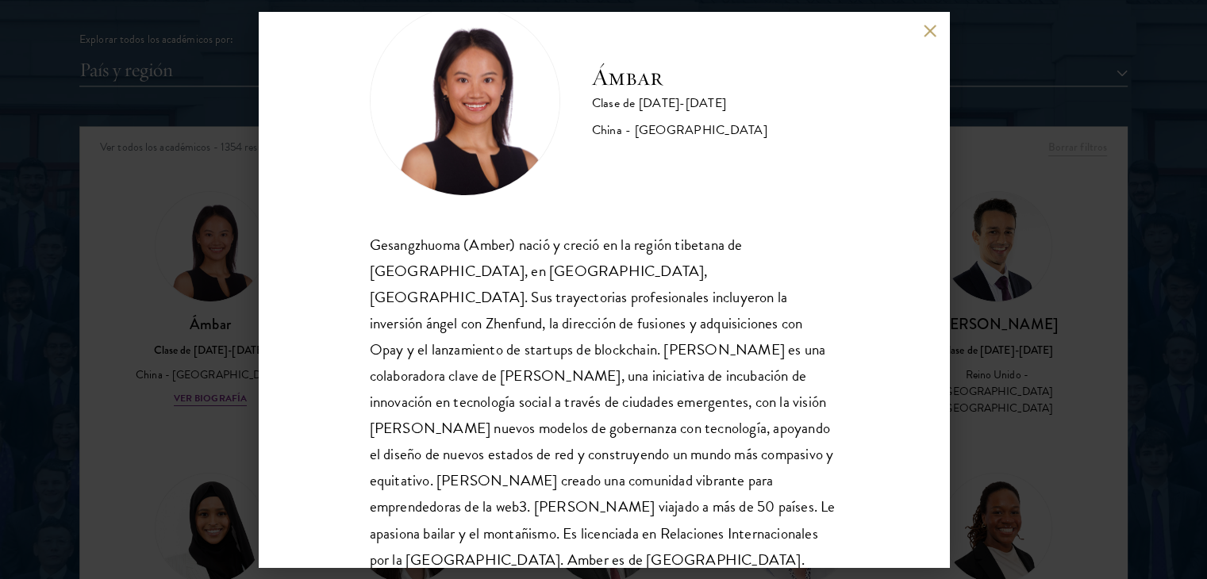
click at [930, 33] on button at bounding box center [929, 30] width 13 height 13
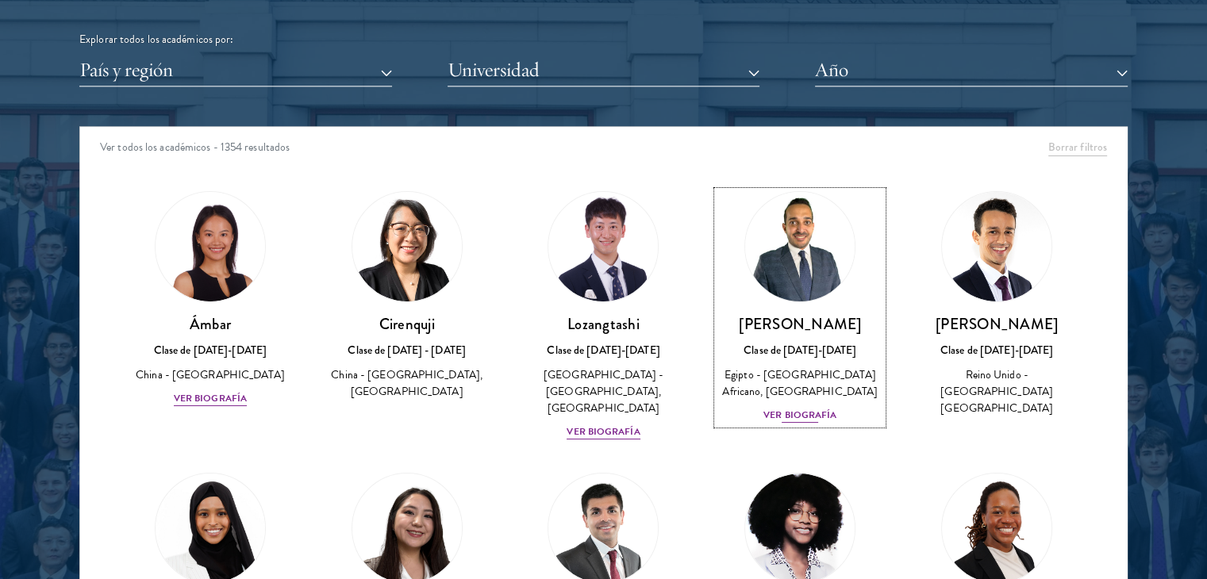
click at [792, 422] on font "Ver biografía" at bounding box center [799, 415] width 73 height 14
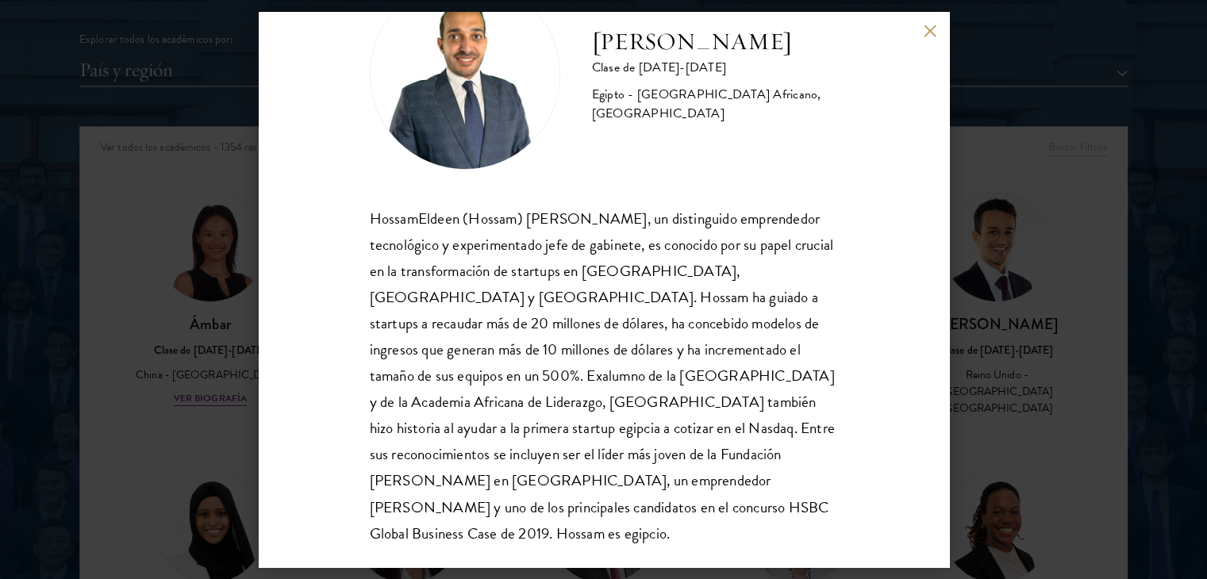
scroll to position [75, 0]
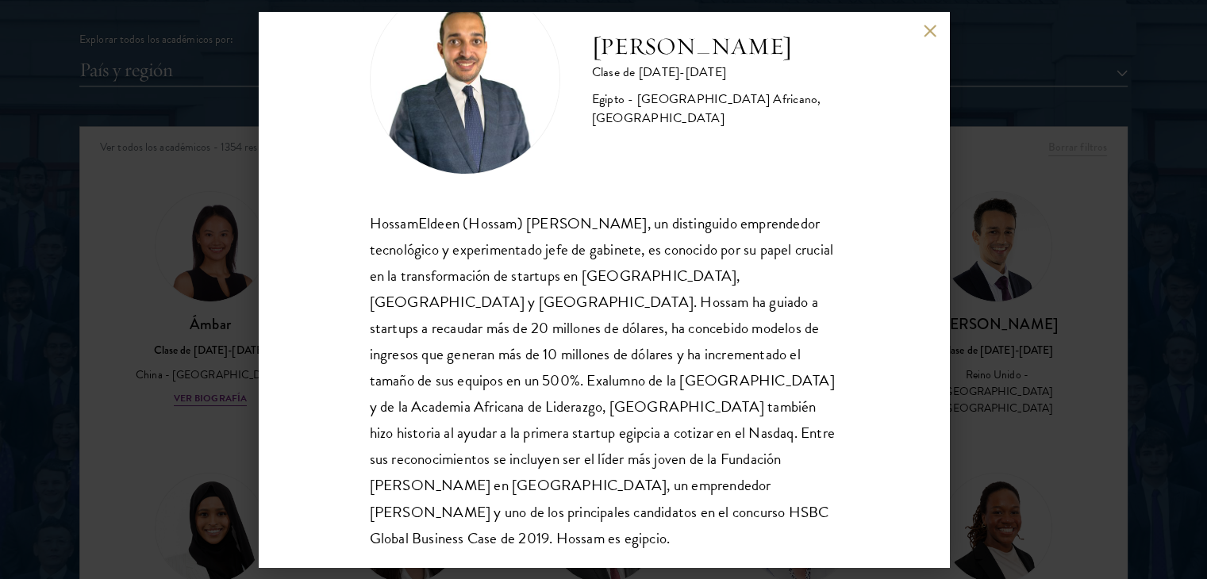
click at [930, 27] on button at bounding box center [929, 30] width 13 height 13
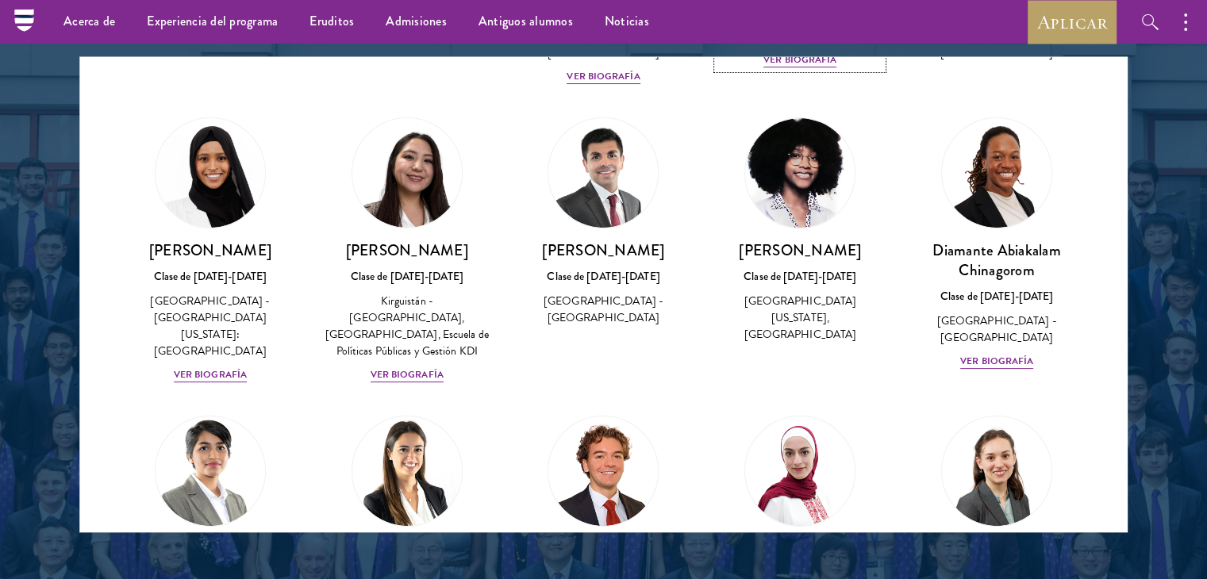
scroll to position [317, 0]
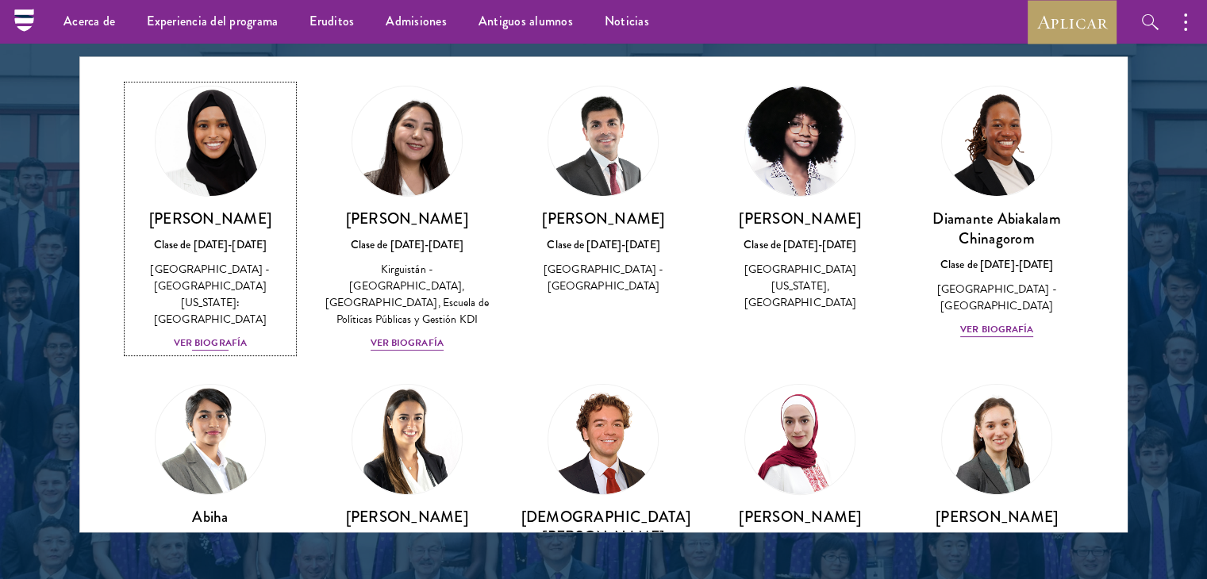
click at [222, 336] on font "Ver biografía" at bounding box center [210, 343] width 73 height 14
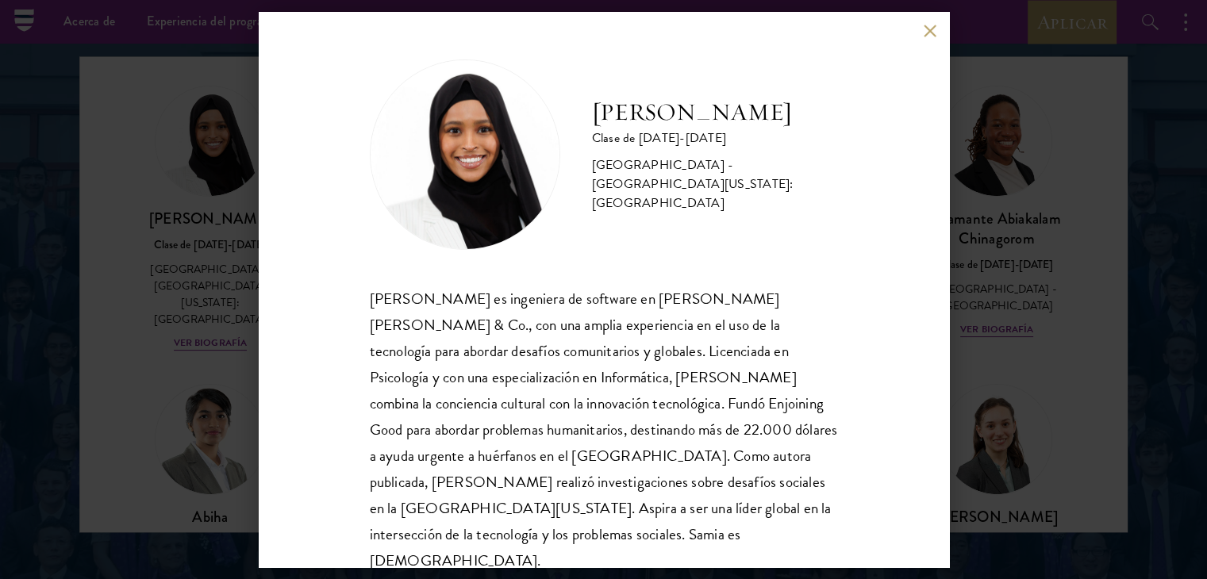
click at [927, 34] on button at bounding box center [929, 30] width 13 height 13
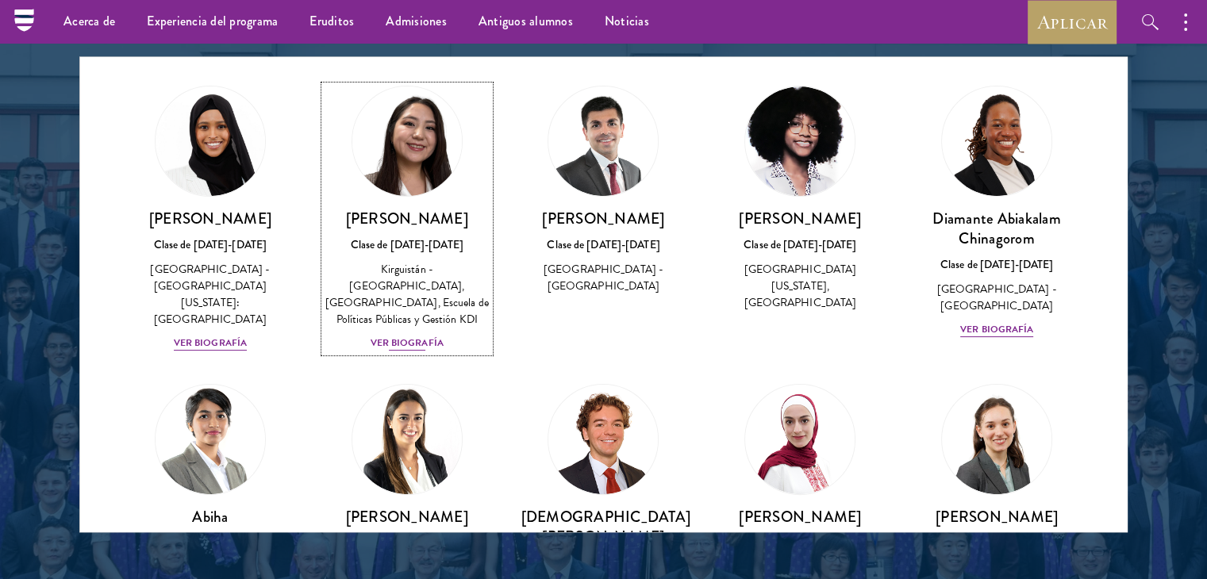
click at [414, 332] on div "Nurzada Abdivalieva Clase de [DATE]-[DATE] [GEOGRAPHIC_DATA] - [GEOGRAPHIC_DATA…" at bounding box center [406, 281] width 165 height 144
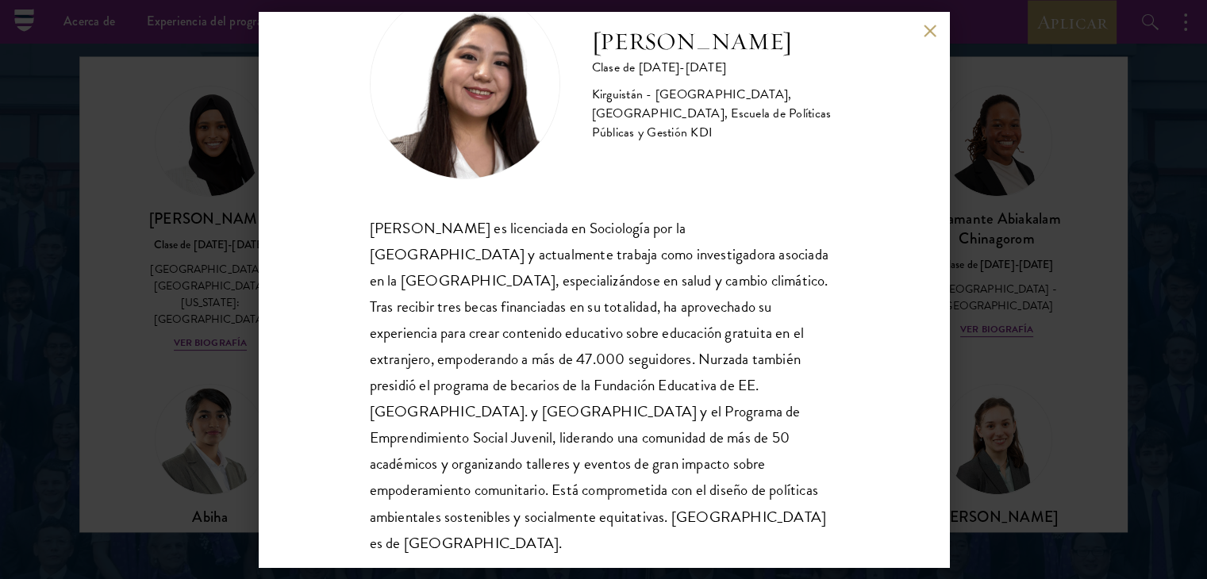
scroll to position [80, 0]
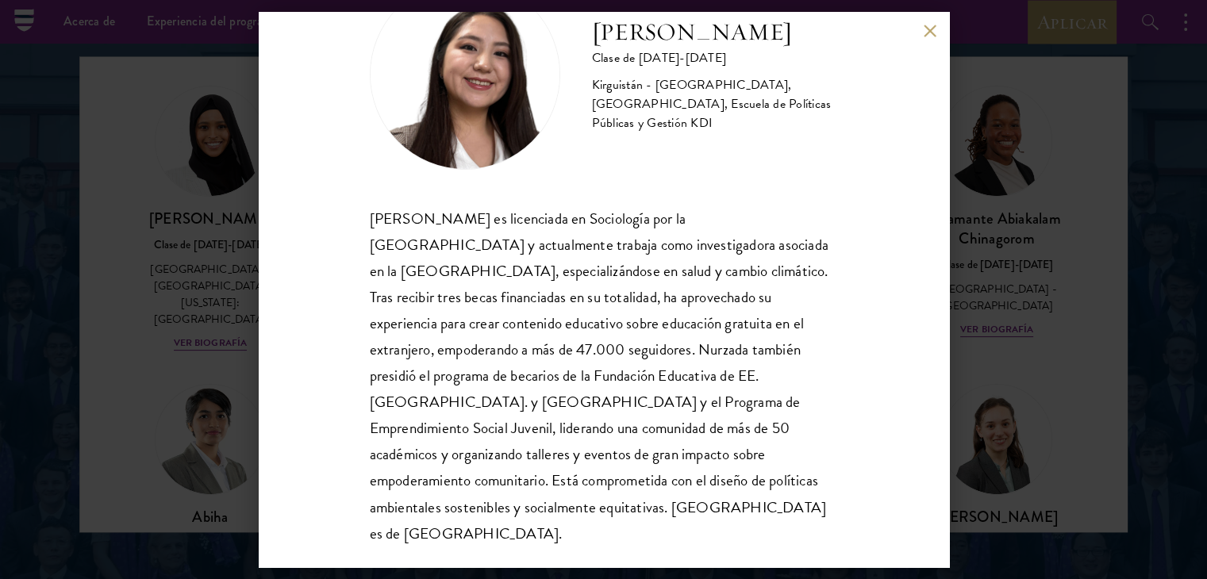
click at [928, 26] on button at bounding box center [929, 30] width 13 height 13
